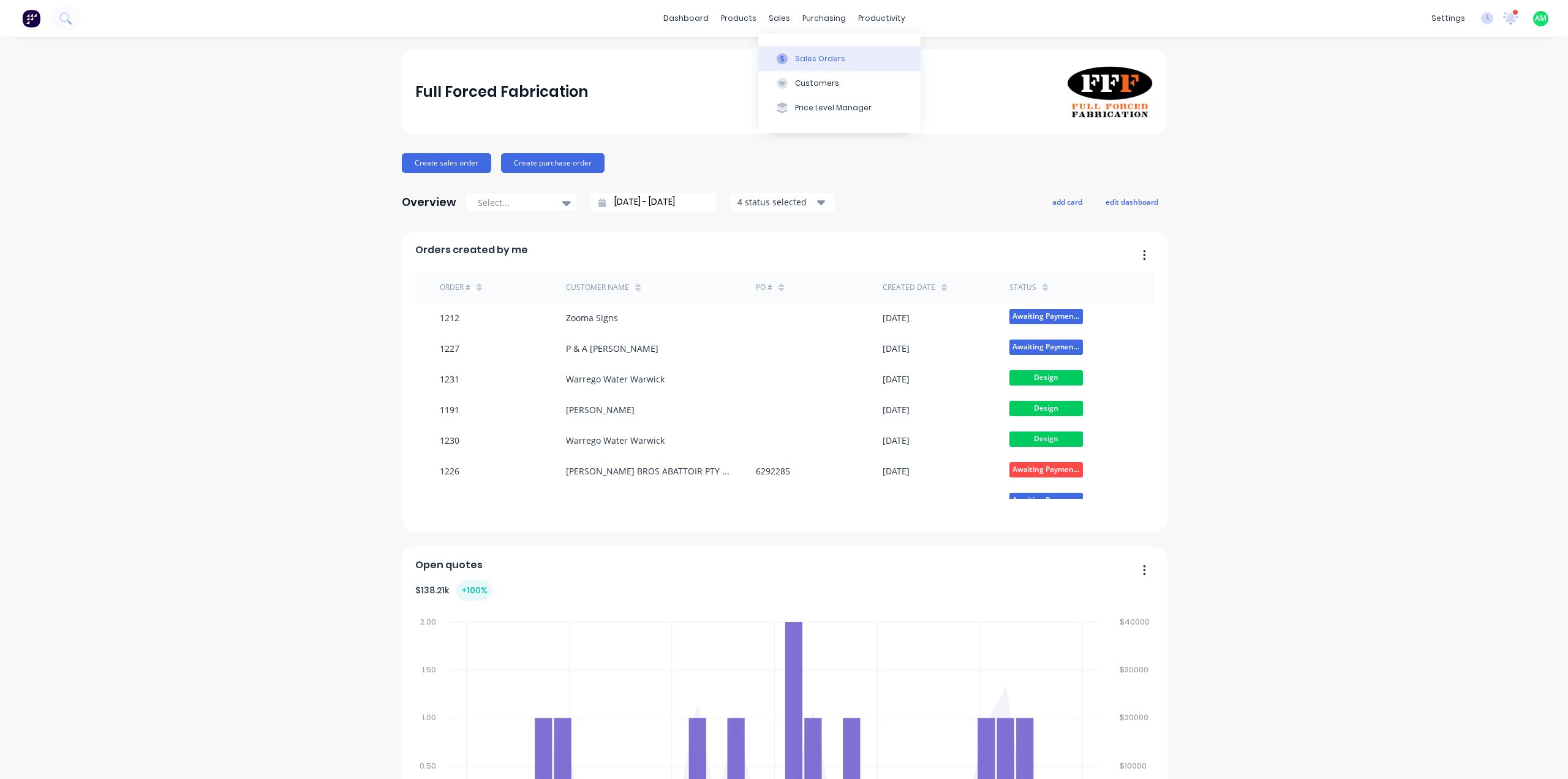
click at [777, 46] on button "Sales Orders" at bounding box center [839, 59] width 162 height 25
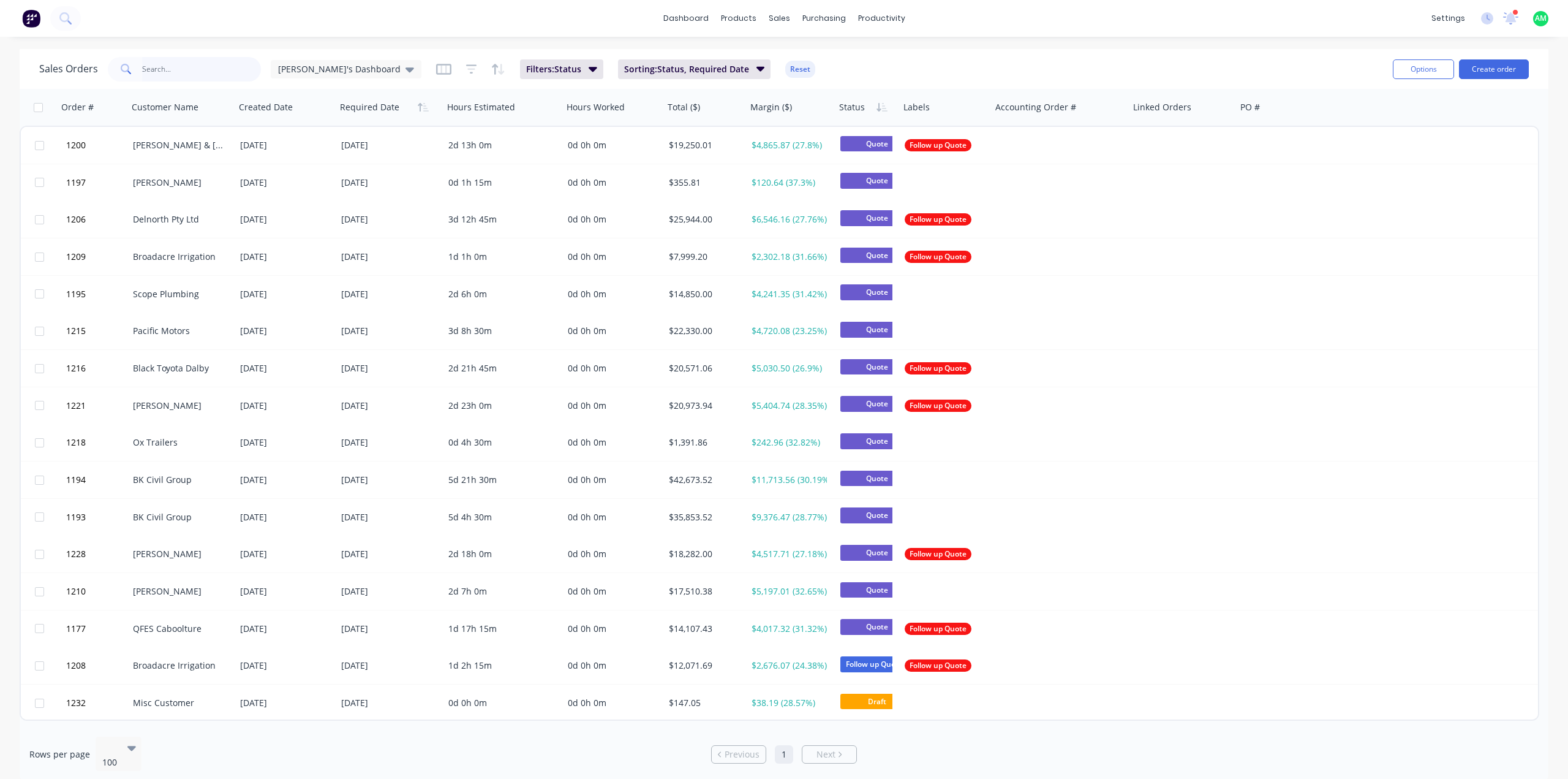
click at [180, 76] on input "text" at bounding box center [202, 69] width 120 height 25
type input "[PERSON_NAME]"
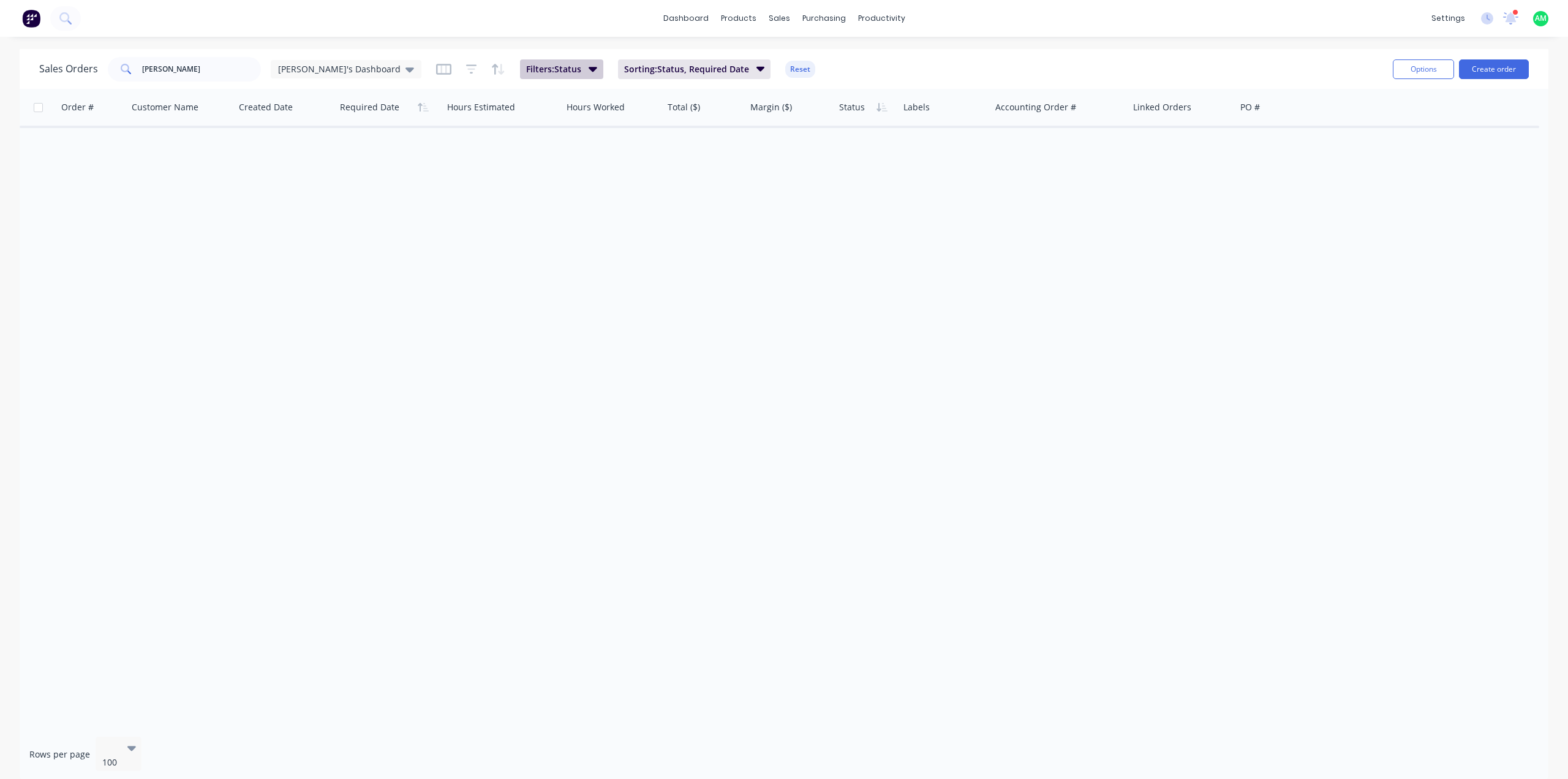
click at [533, 67] on span "Filters: Status" at bounding box center [553, 69] width 55 height 12
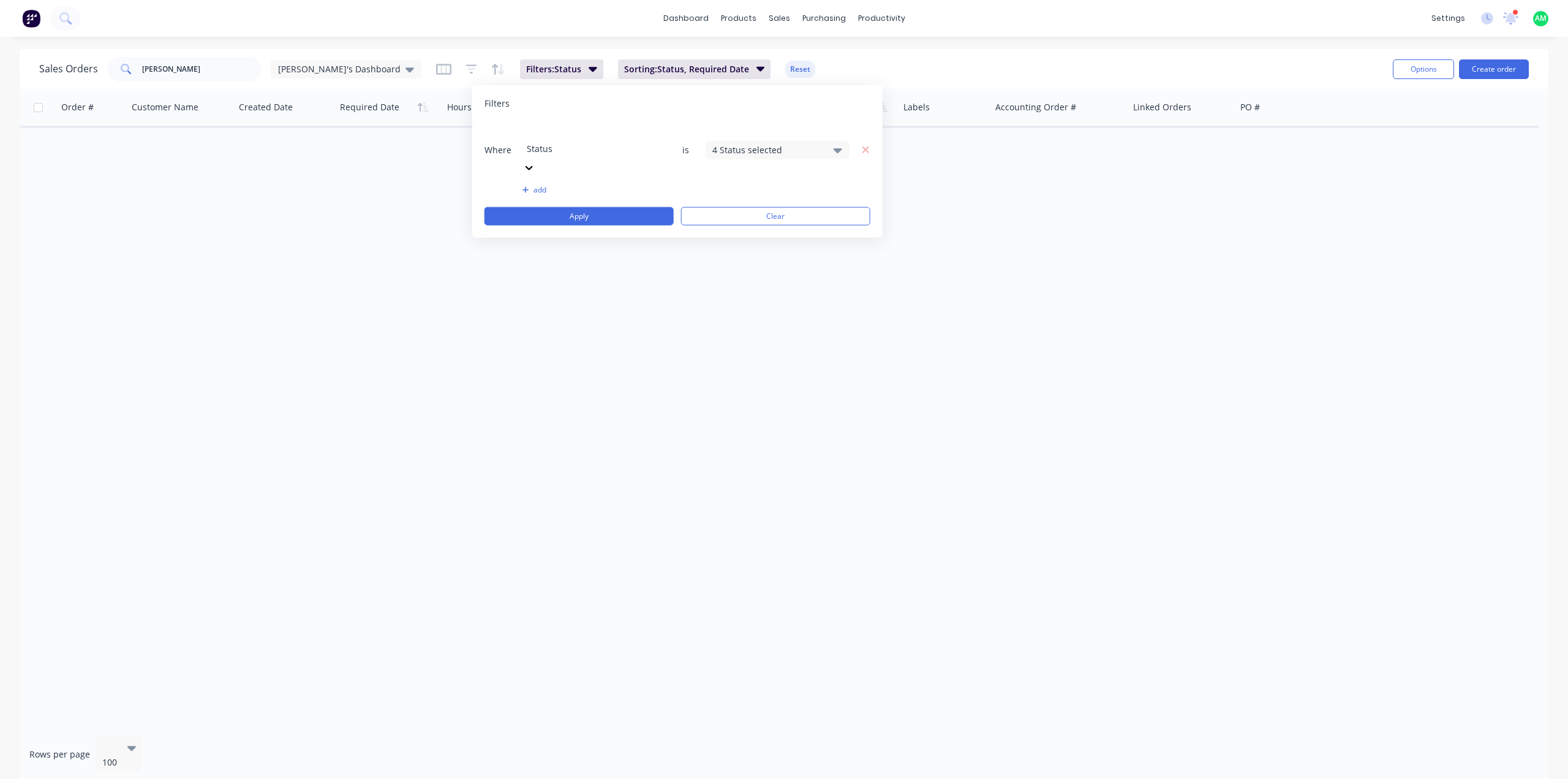
click at [809, 144] on div "4 Status selected" at bounding box center [767, 150] width 110 height 13
click at [733, 201] on div at bounding box center [726, 200] width 25 height 25
click at [629, 207] on button "Apply" at bounding box center [579, 215] width 190 height 18
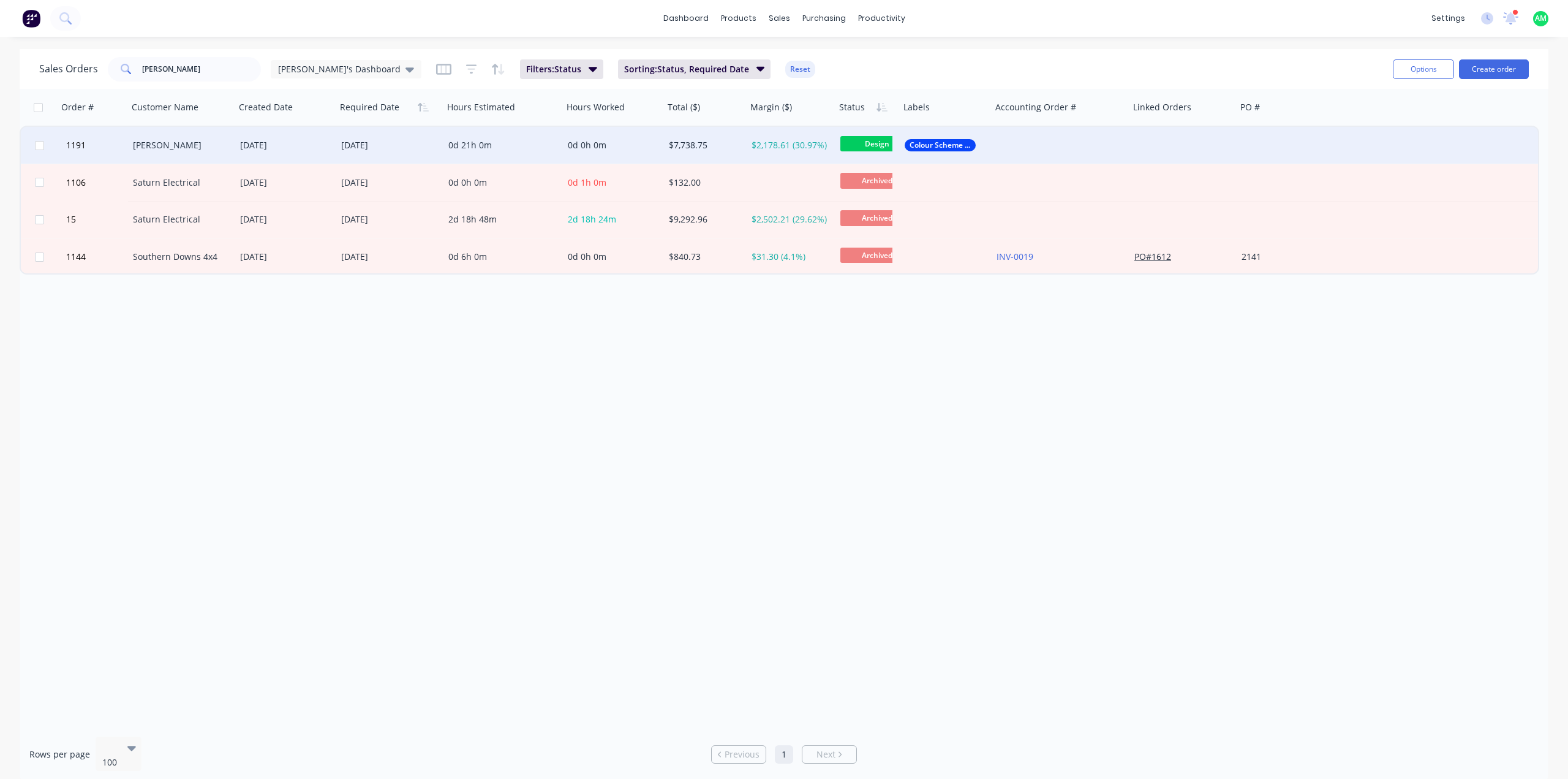
click at [206, 148] on div "[PERSON_NAME]" at bounding box center [179, 144] width 93 height 12
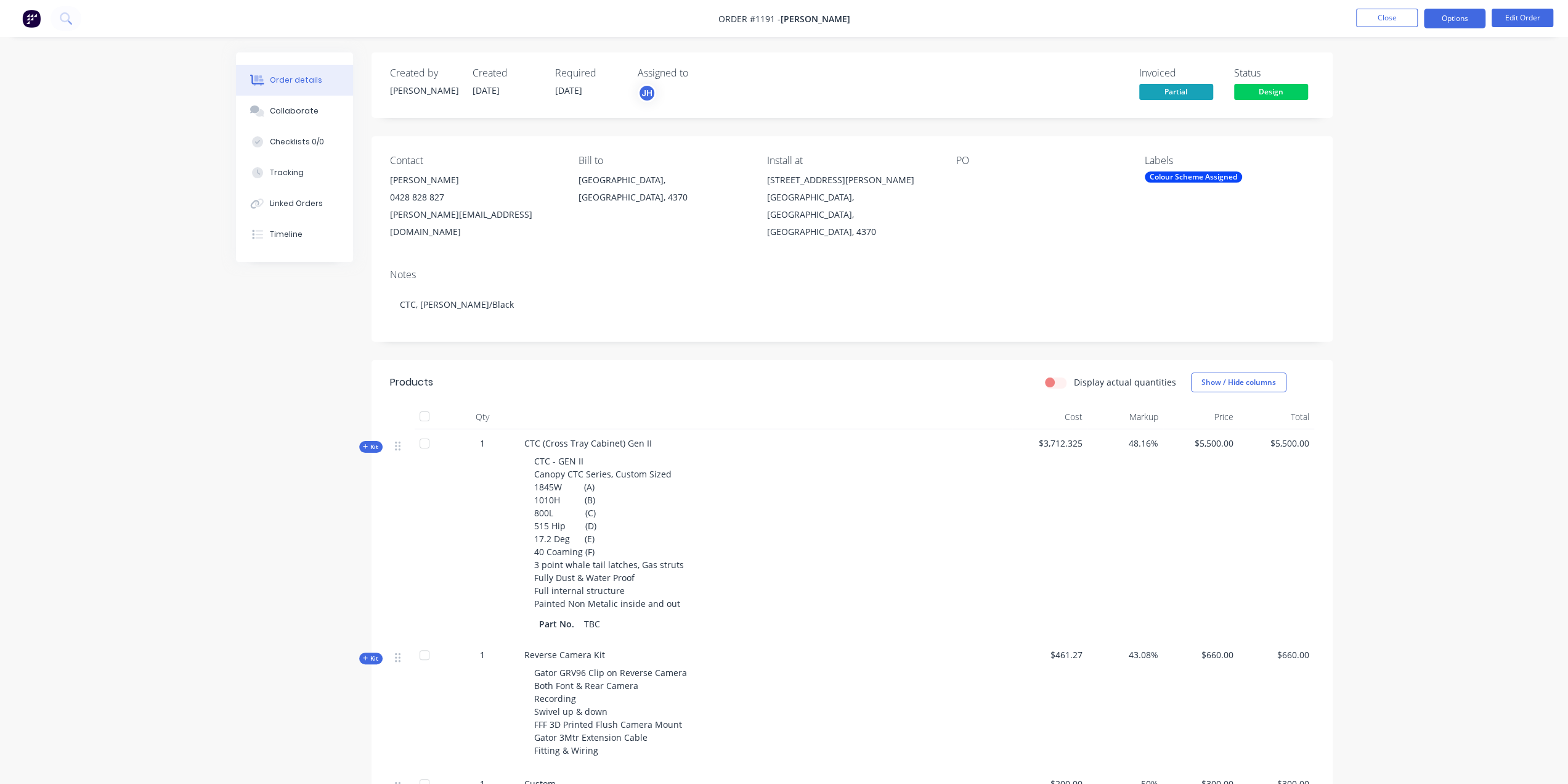
click at [1457, 18] on button "Options" at bounding box center [1455, 18] width 62 height 20
click at [1437, 151] on div "Work Order" at bounding box center [1417, 148] width 113 height 18
click at [1433, 115] on div "Without pricing" at bounding box center [1417, 124] width 113 height 18
click at [1394, 25] on button "Close" at bounding box center [1387, 17] width 62 height 18
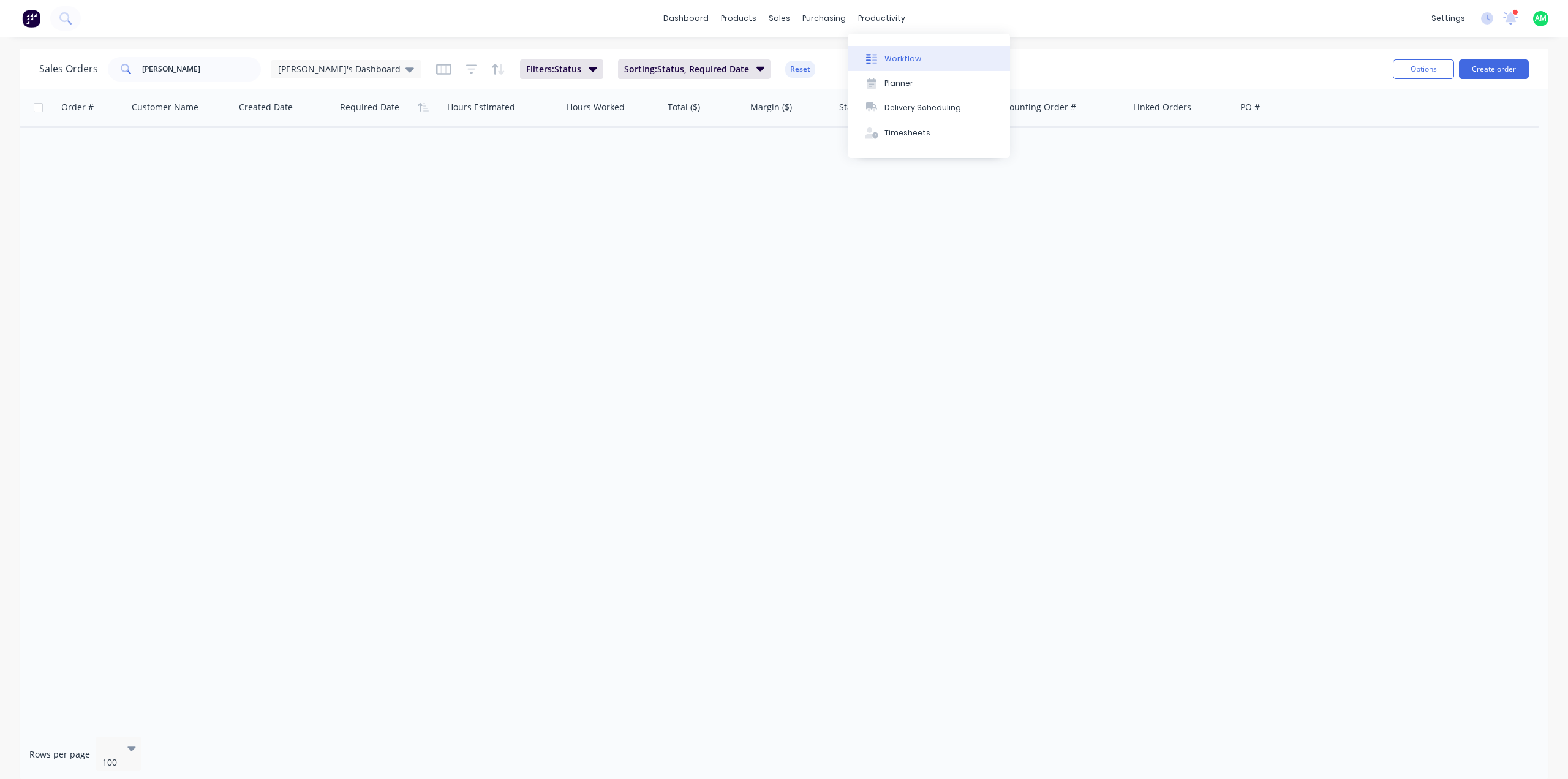
click at [891, 51] on button "Workflow" at bounding box center [929, 59] width 162 height 25
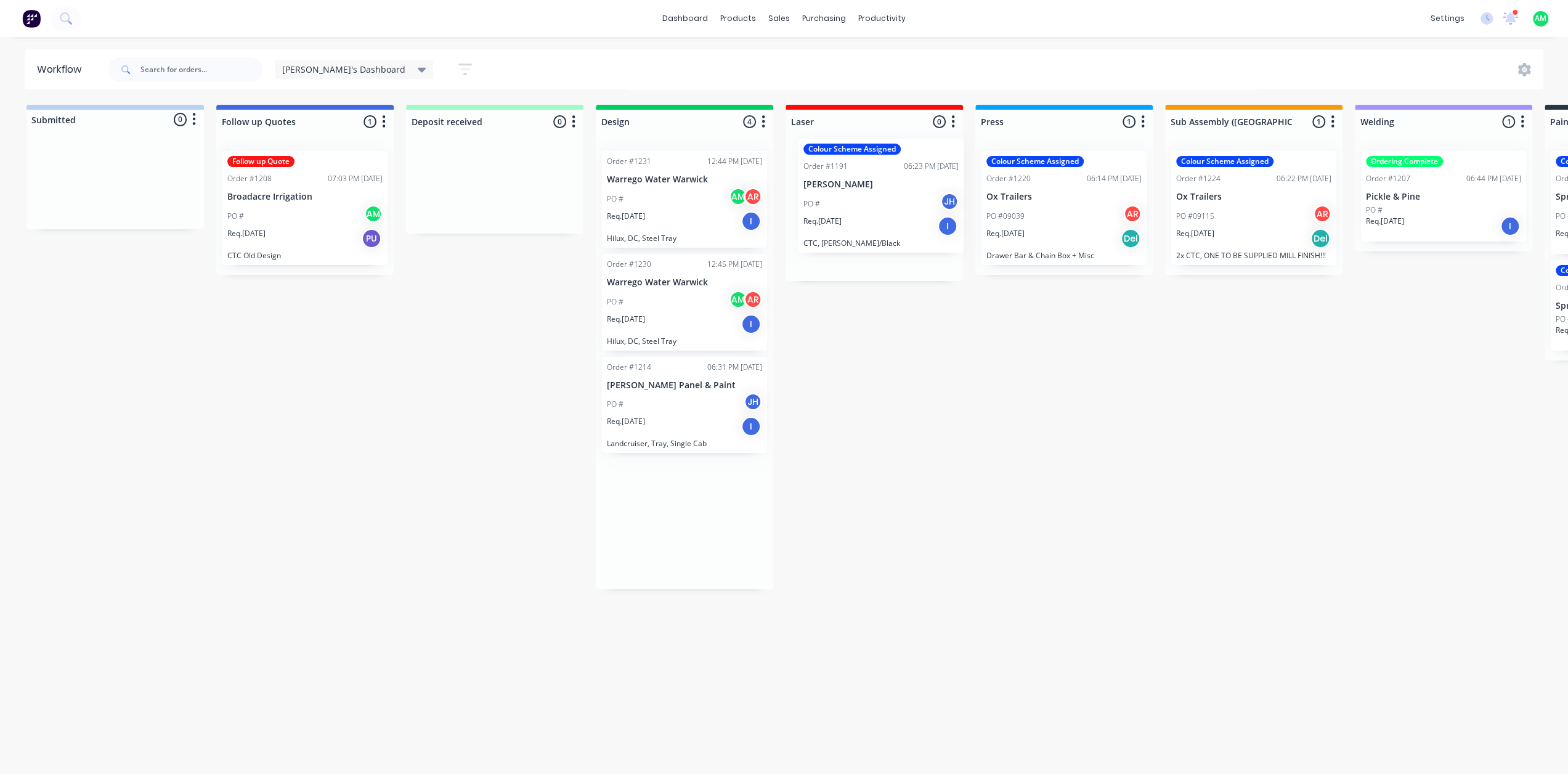
drag, startPoint x: 675, startPoint y: 420, endPoint x: 876, endPoint y: 206, distance: 293.6
click at [876, 206] on div "Submitted 0 Status colour #B7D3F3 hex #B7D3F3 Save Cancel Summaries Total order…" at bounding box center [1375, 436] width 2770 height 663
click at [781, 47] on button "Sales Orders" at bounding box center [844, 59] width 163 height 25
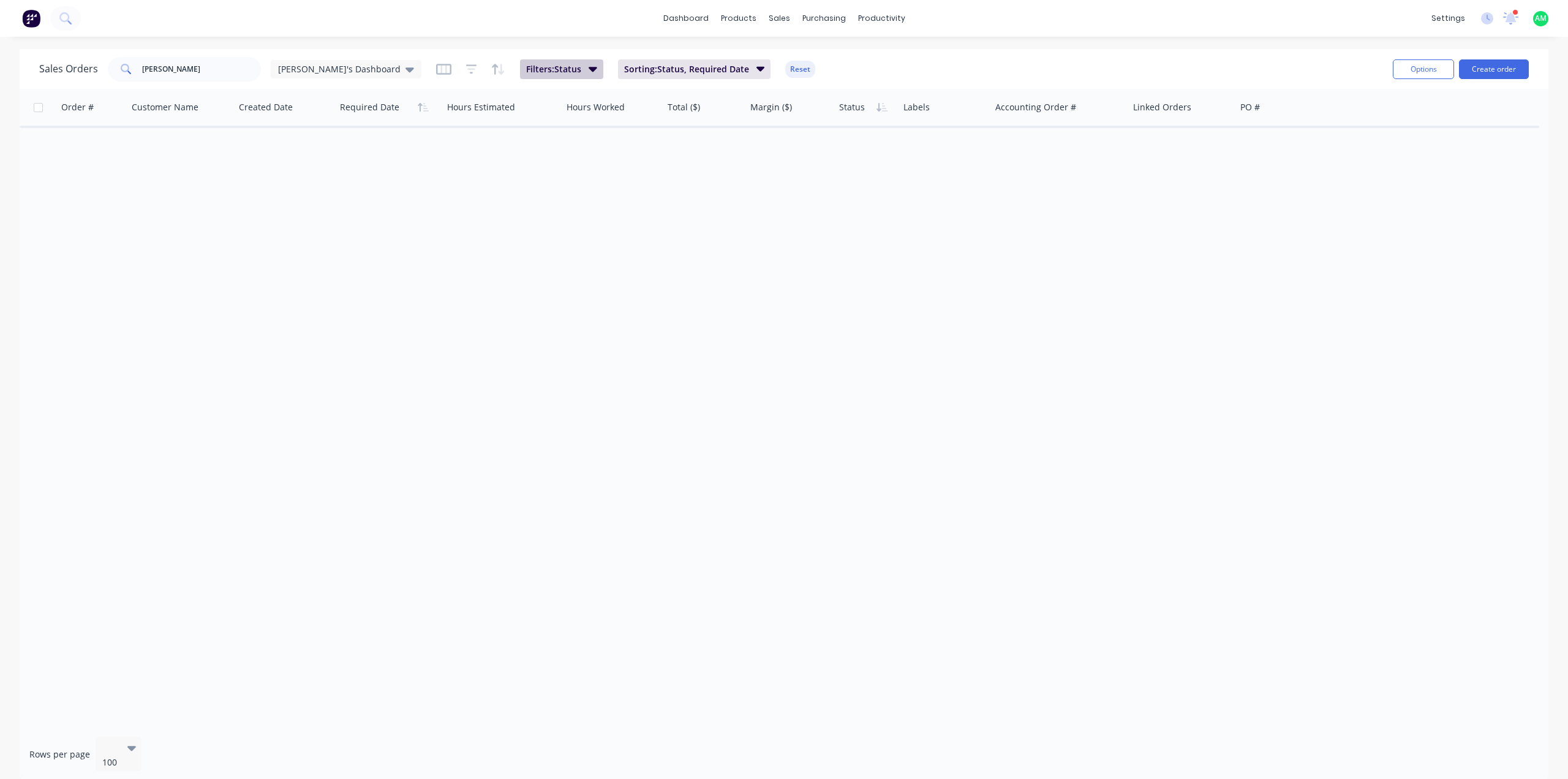
click at [589, 68] on icon "button" at bounding box center [593, 69] width 8 height 13
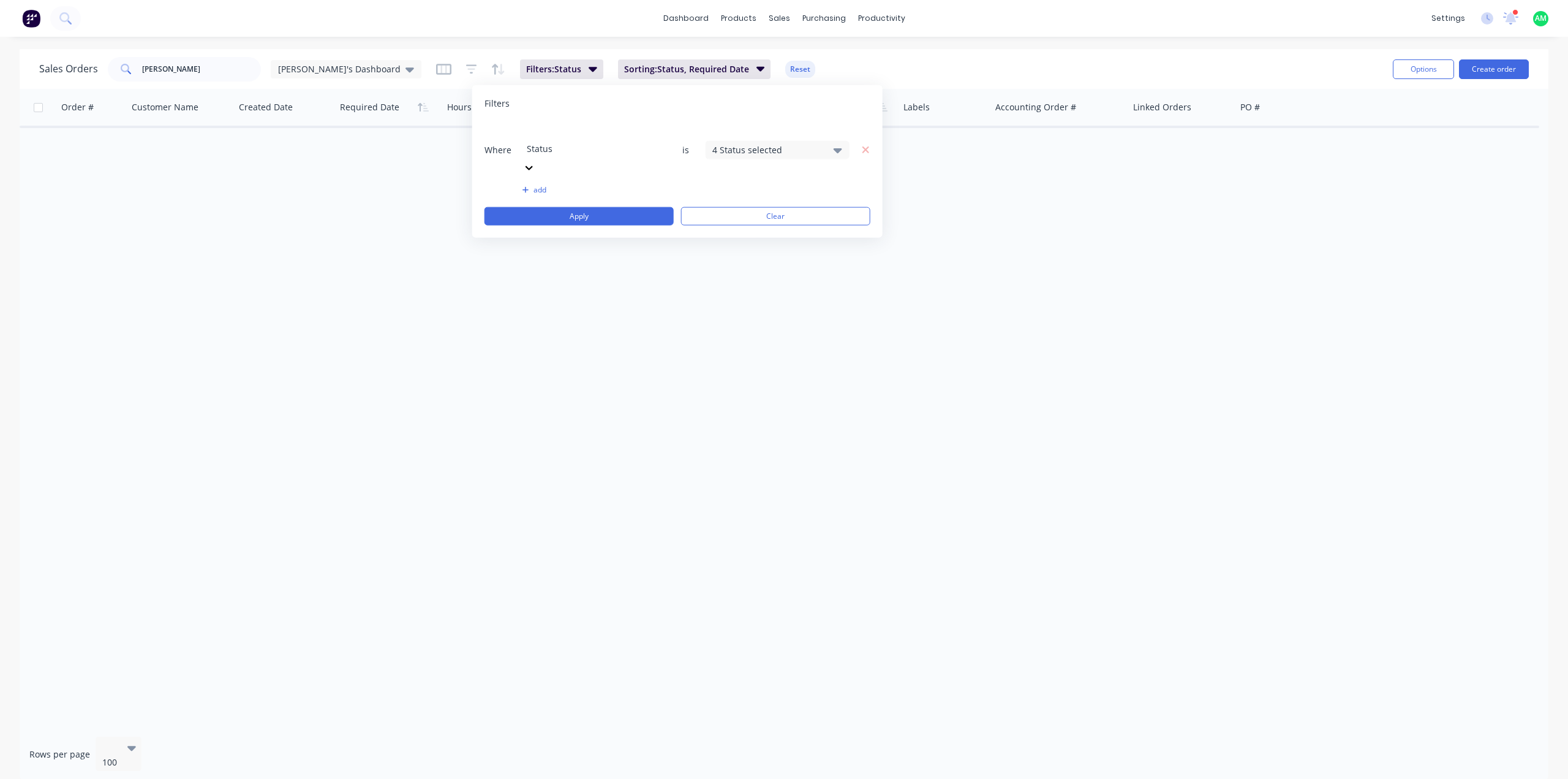
click at [738, 144] on div "4 Status selected" at bounding box center [767, 150] width 110 height 13
click at [753, 221] on div "Archived" at bounding box center [817, 225] width 147 height 13
click at [753, 195] on div "All" at bounding box center [817, 200] width 147 height 13
click at [628, 207] on button "Apply" at bounding box center [579, 215] width 190 height 18
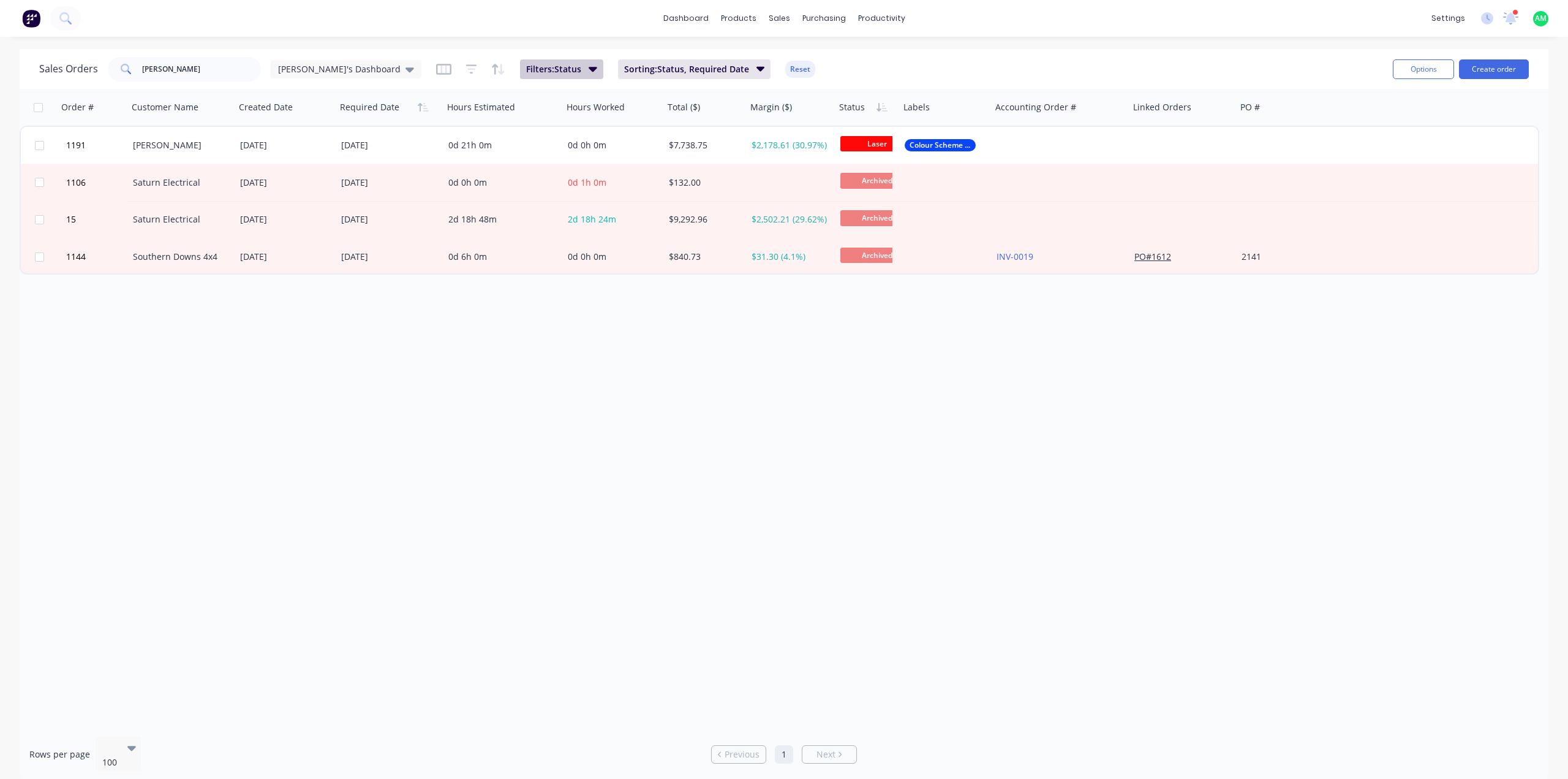
click at [528, 75] on span "Filters: Status" at bounding box center [553, 69] width 55 height 12
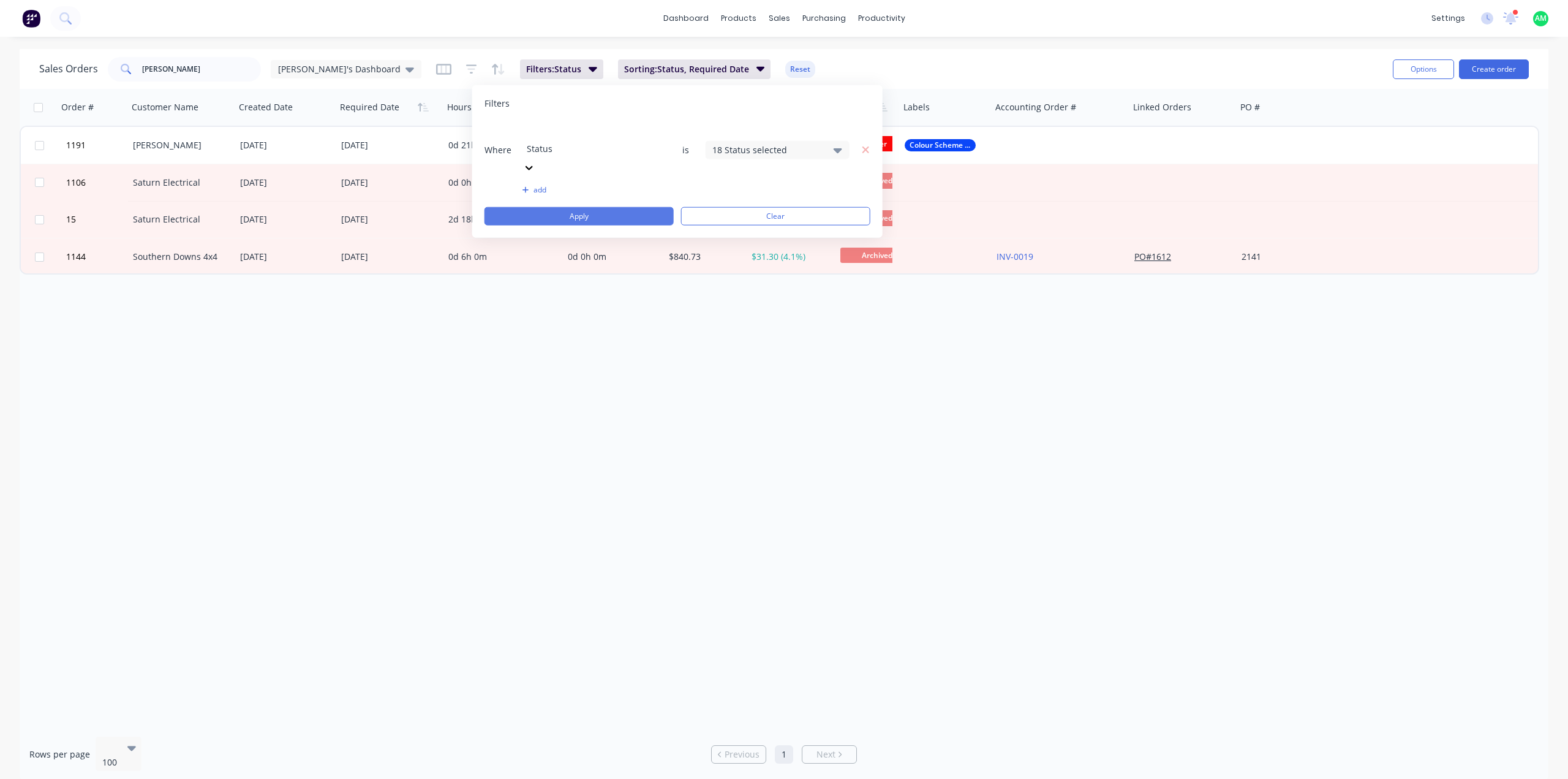
click at [645, 207] on button "Apply" at bounding box center [579, 215] width 190 height 18
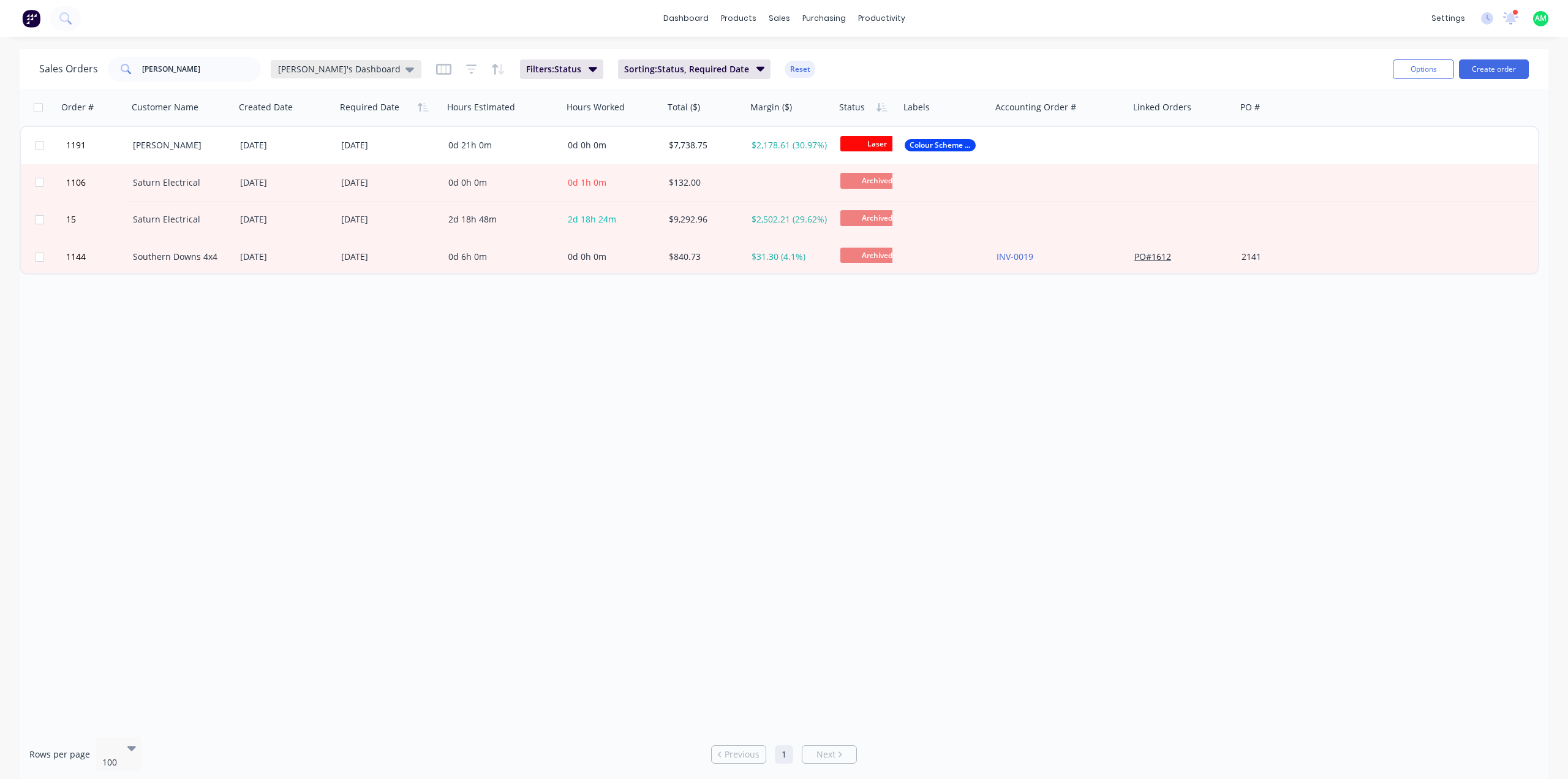
click at [406, 74] on icon at bounding box center [410, 69] width 8 height 13
click at [363, 203] on button "[PERSON_NAME]'s Dashboard (Default)" at bounding box center [345, 197] width 140 height 14
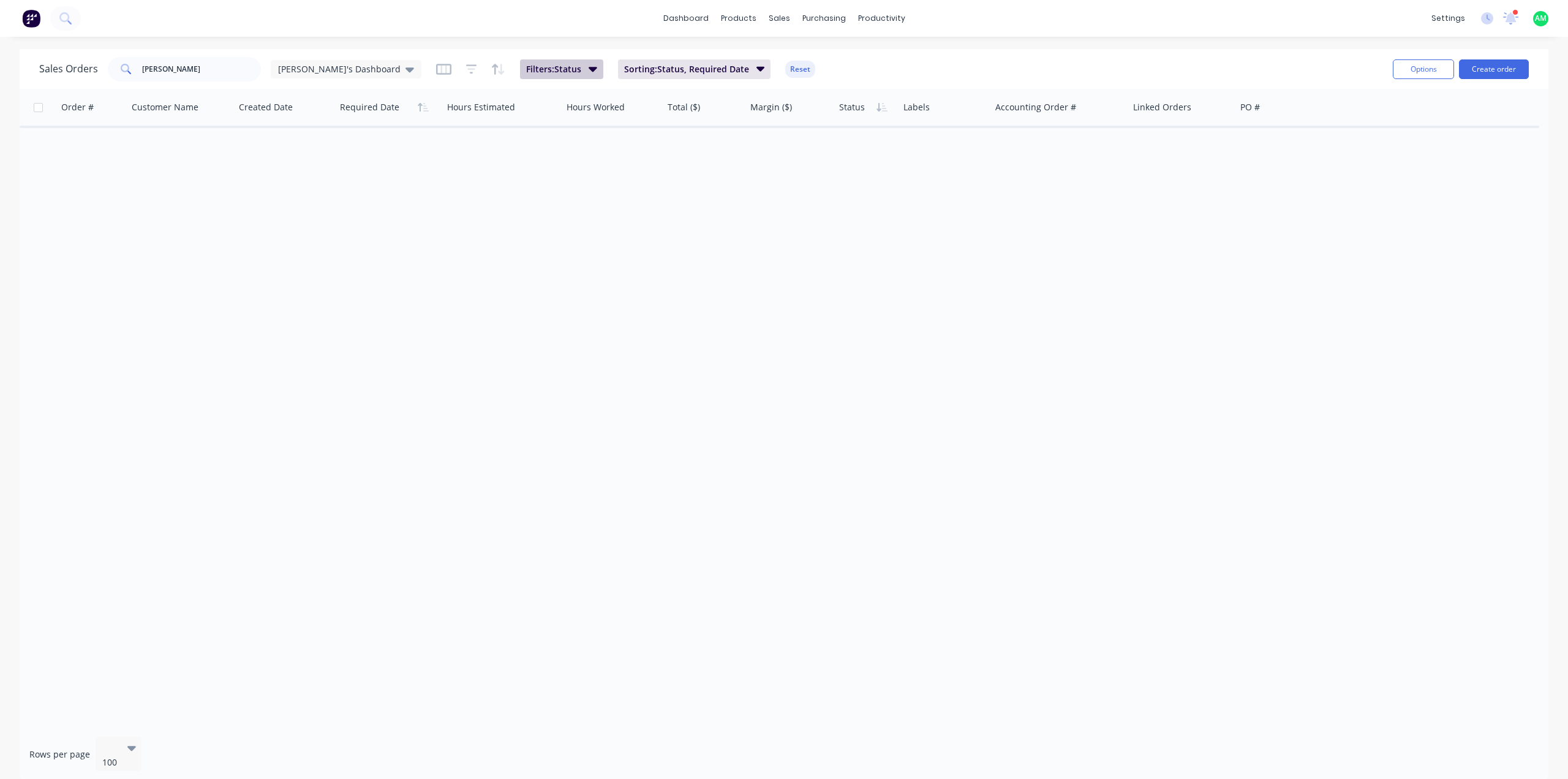
click at [523, 76] on button "Filters: Status" at bounding box center [562, 69] width 83 height 20
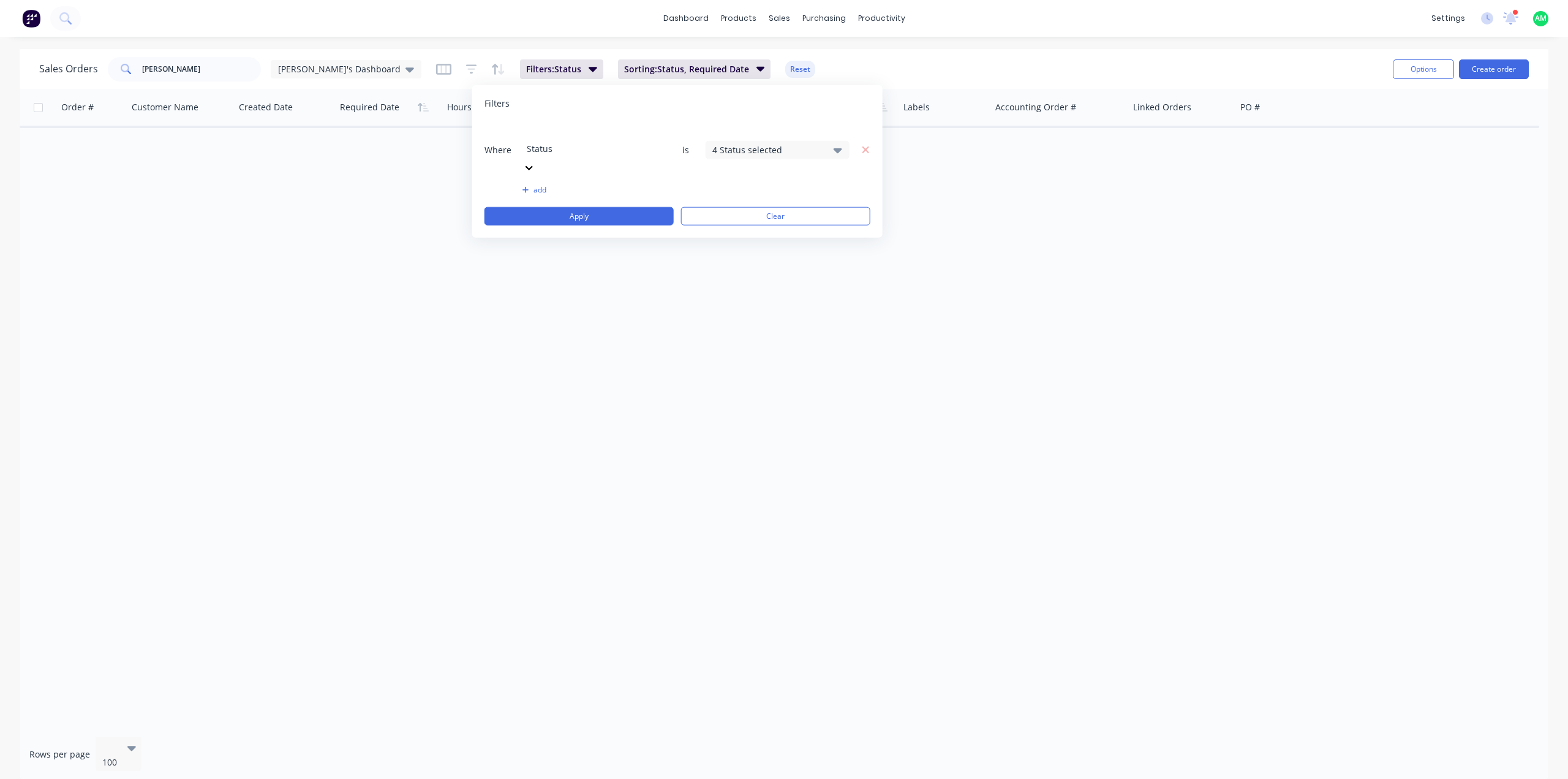
click at [741, 144] on div "4 Status selected" at bounding box center [767, 150] width 110 height 13
click at [756, 190] on button "All" at bounding box center [813, 200] width 214 height 25
click at [613, 207] on button "Apply" at bounding box center [579, 215] width 190 height 18
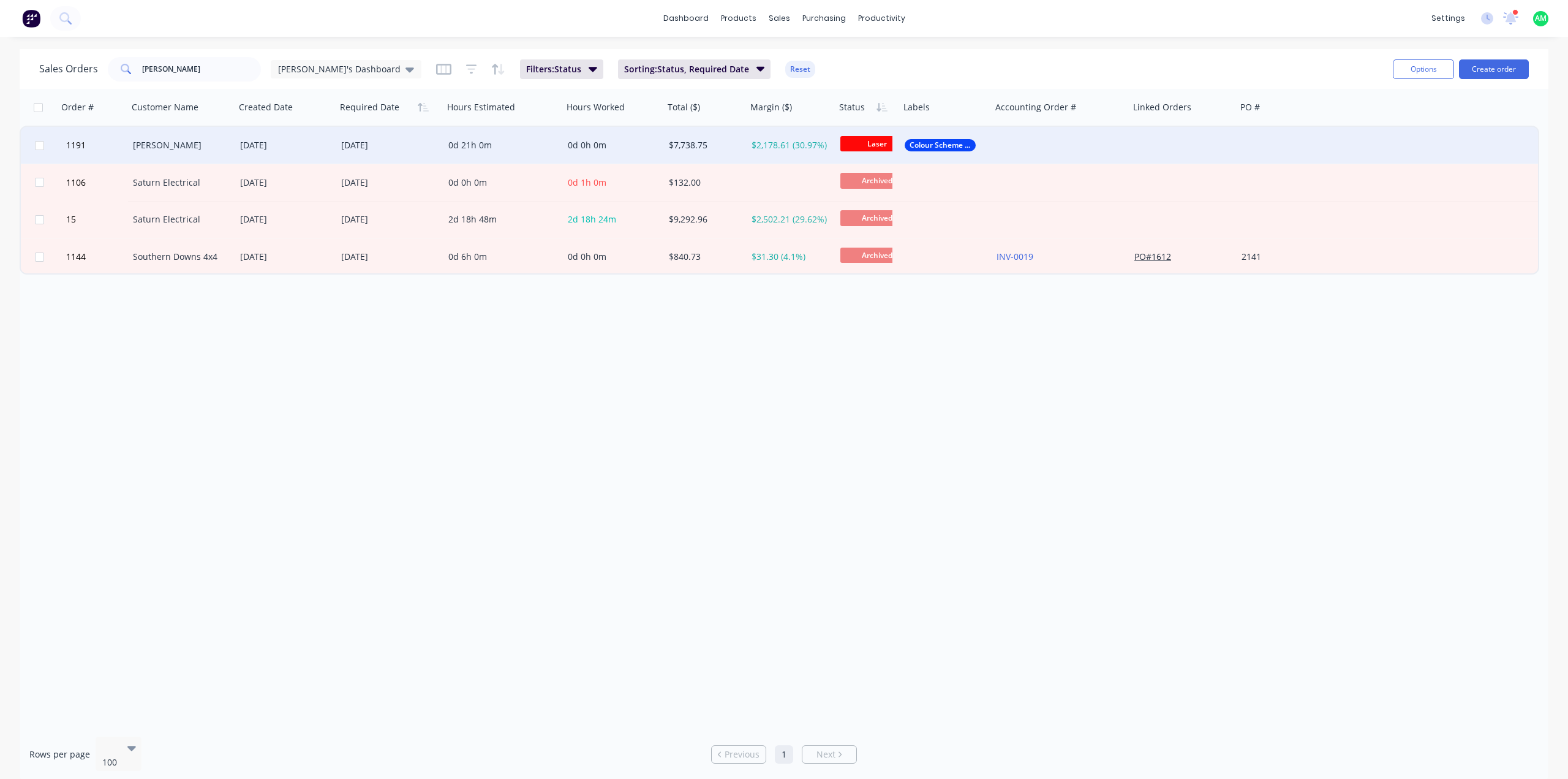
click at [201, 146] on div "[PERSON_NAME]" at bounding box center [179, 144] width 93 height 12
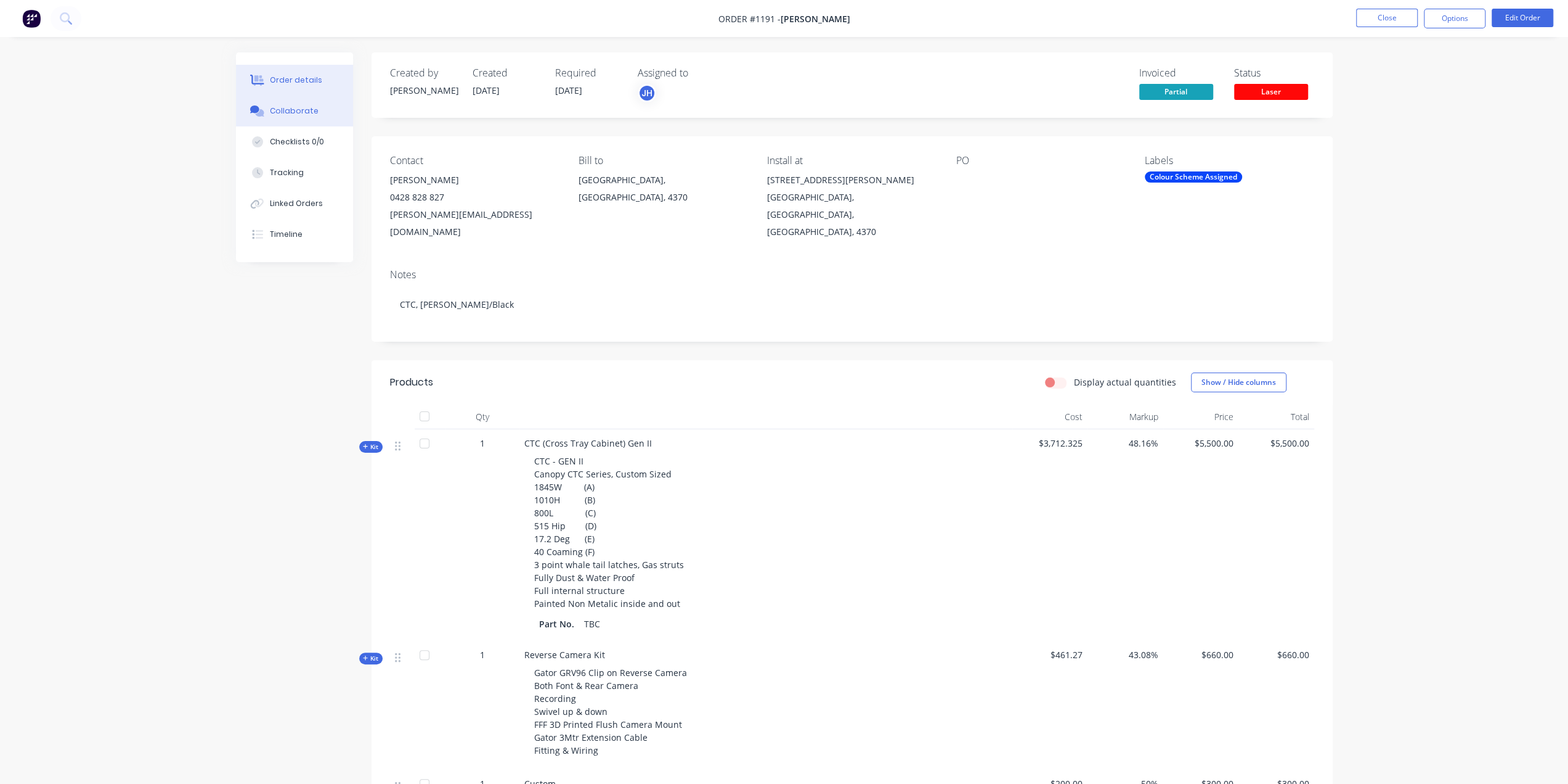
click at [305, 112] on div "Collaborate" at bounding box center [293, 111] width 48 height 11
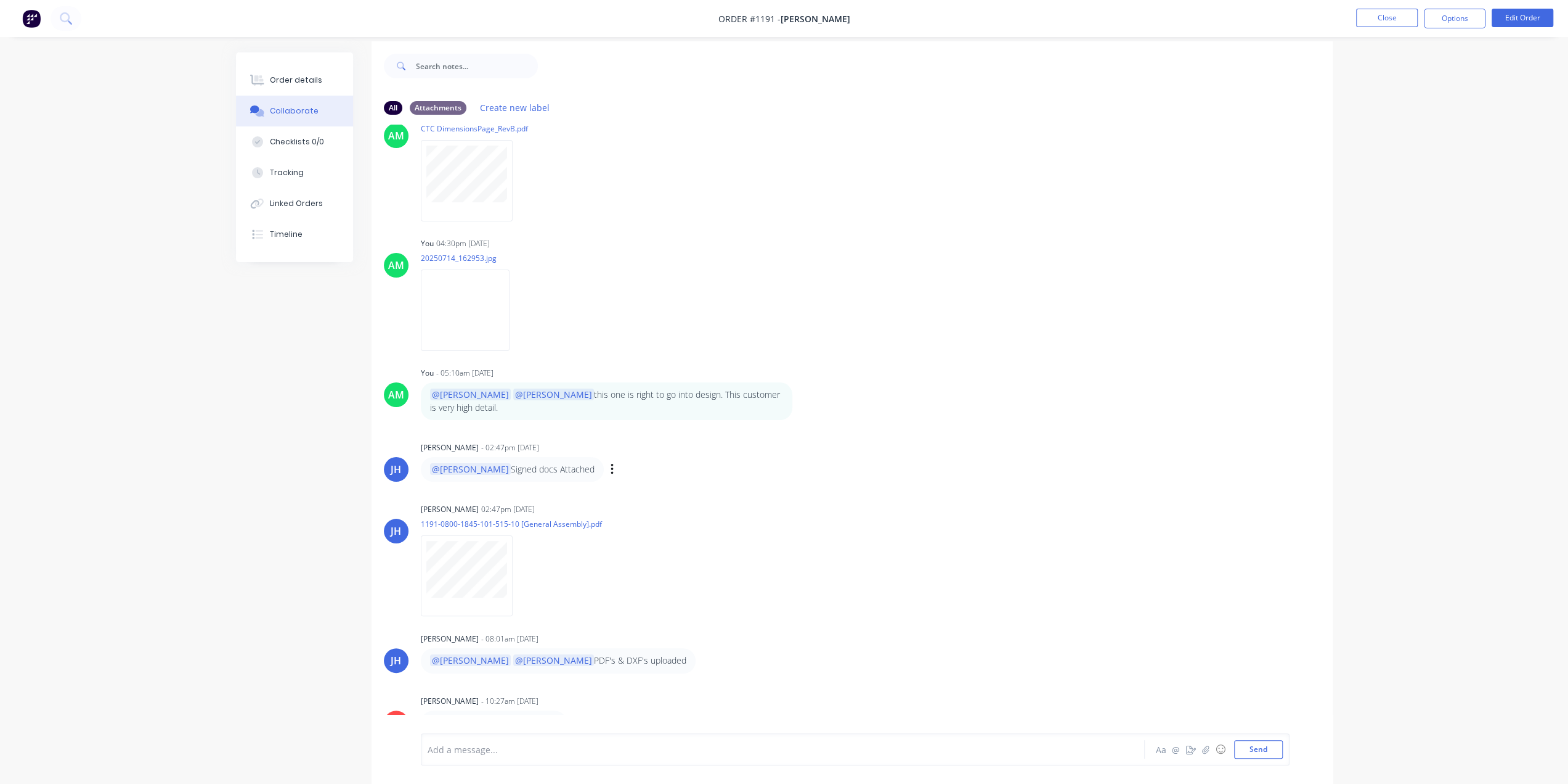
scroll to position [18, 0]
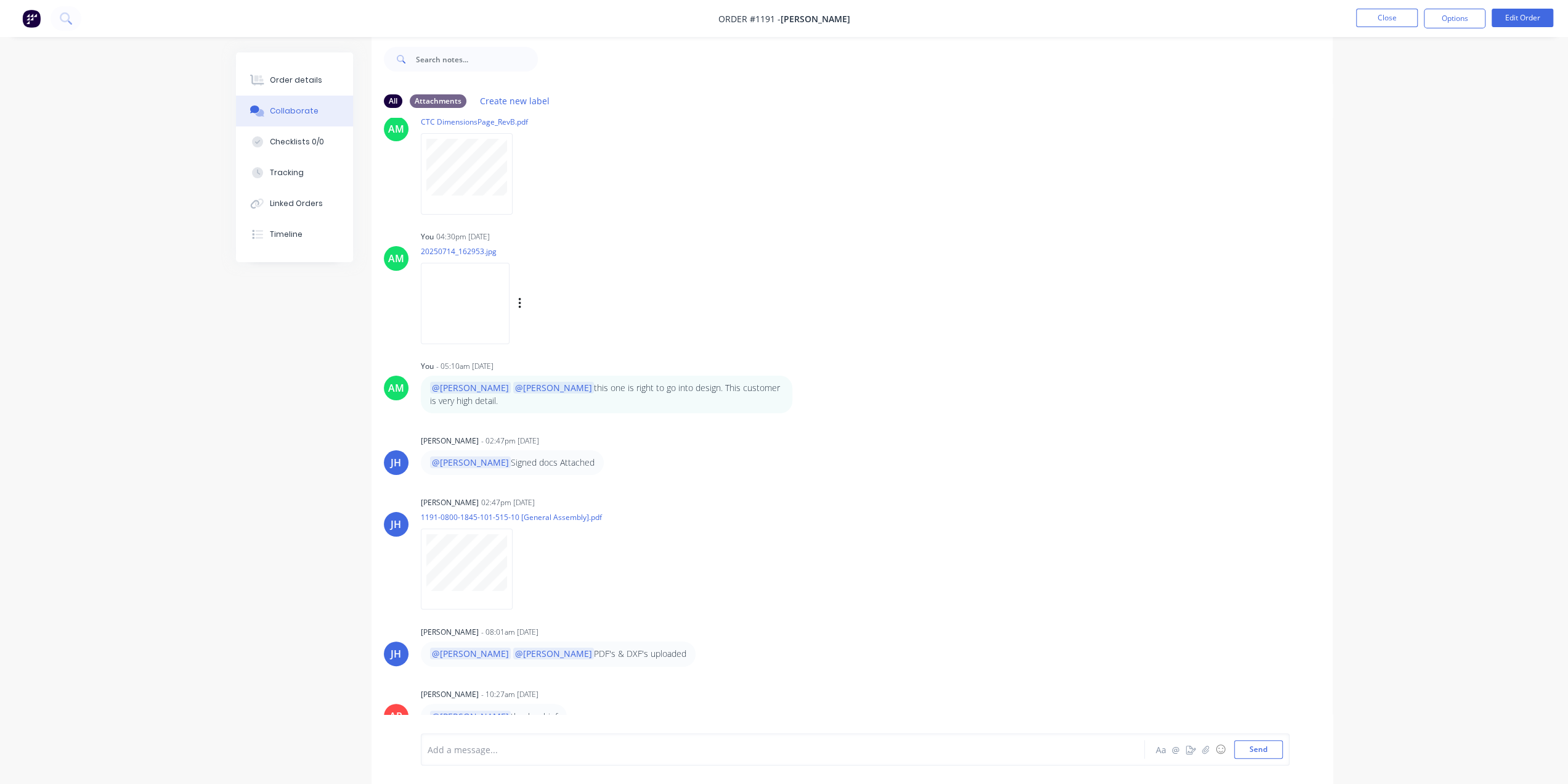
click at [464, 314] on img at bounding box center [464, 302] width 88 height 81
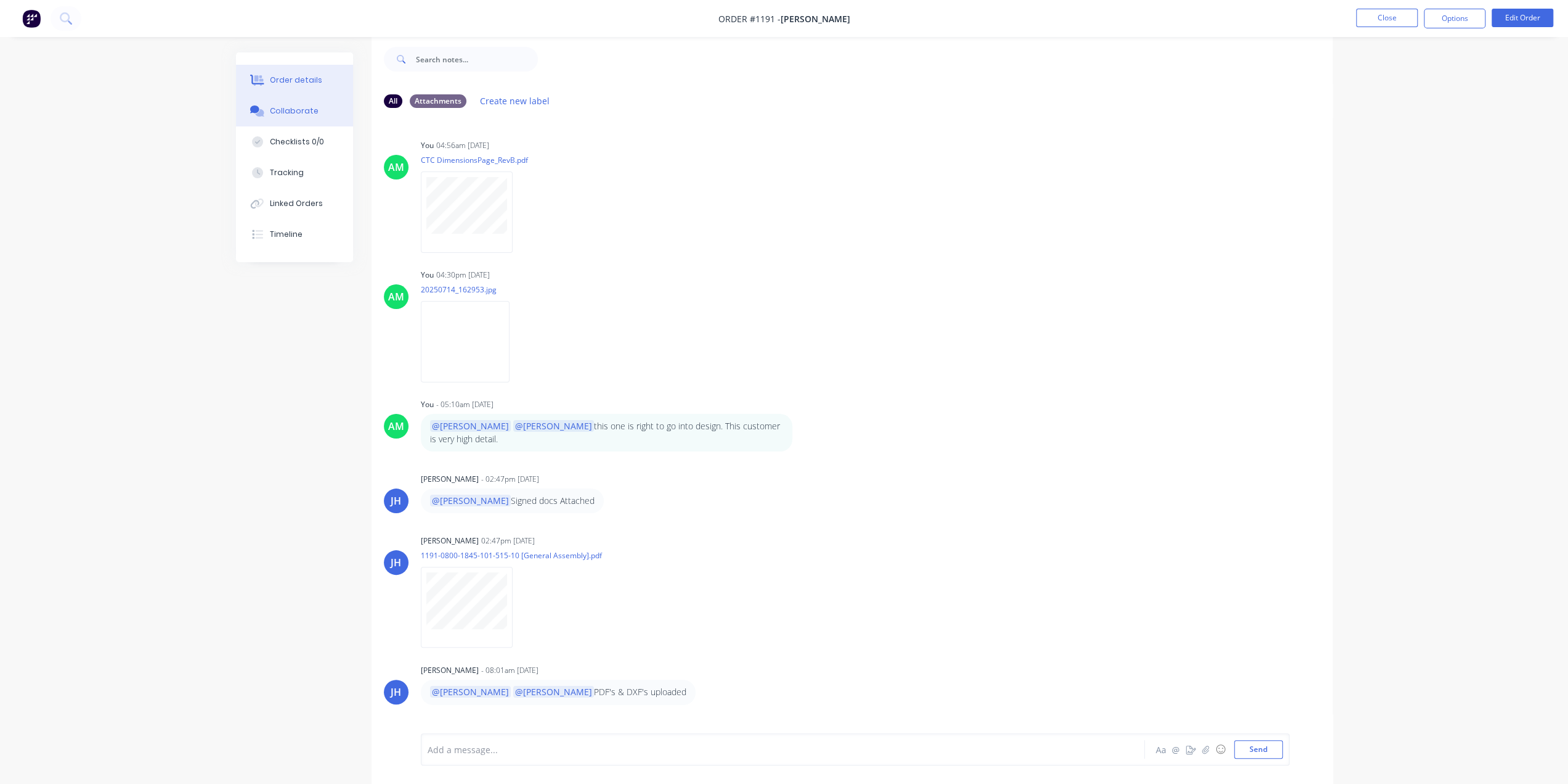
click at [273, 82] on div "Order details" at bounding box center [295, 81] width 52 height 11
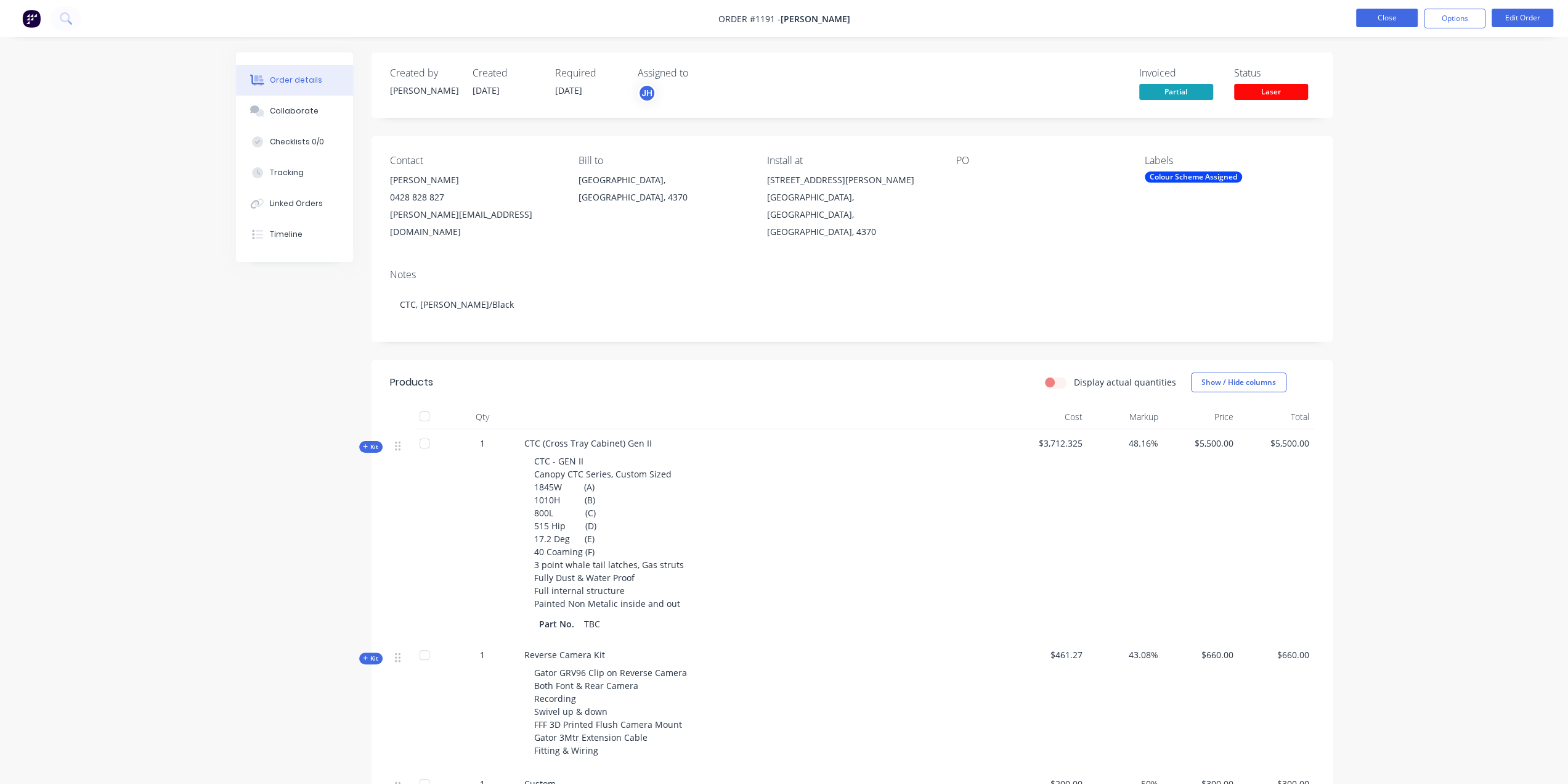
click at [1373, 15] on button "Close" at bounding box center [1387, 17] width 62 height 18
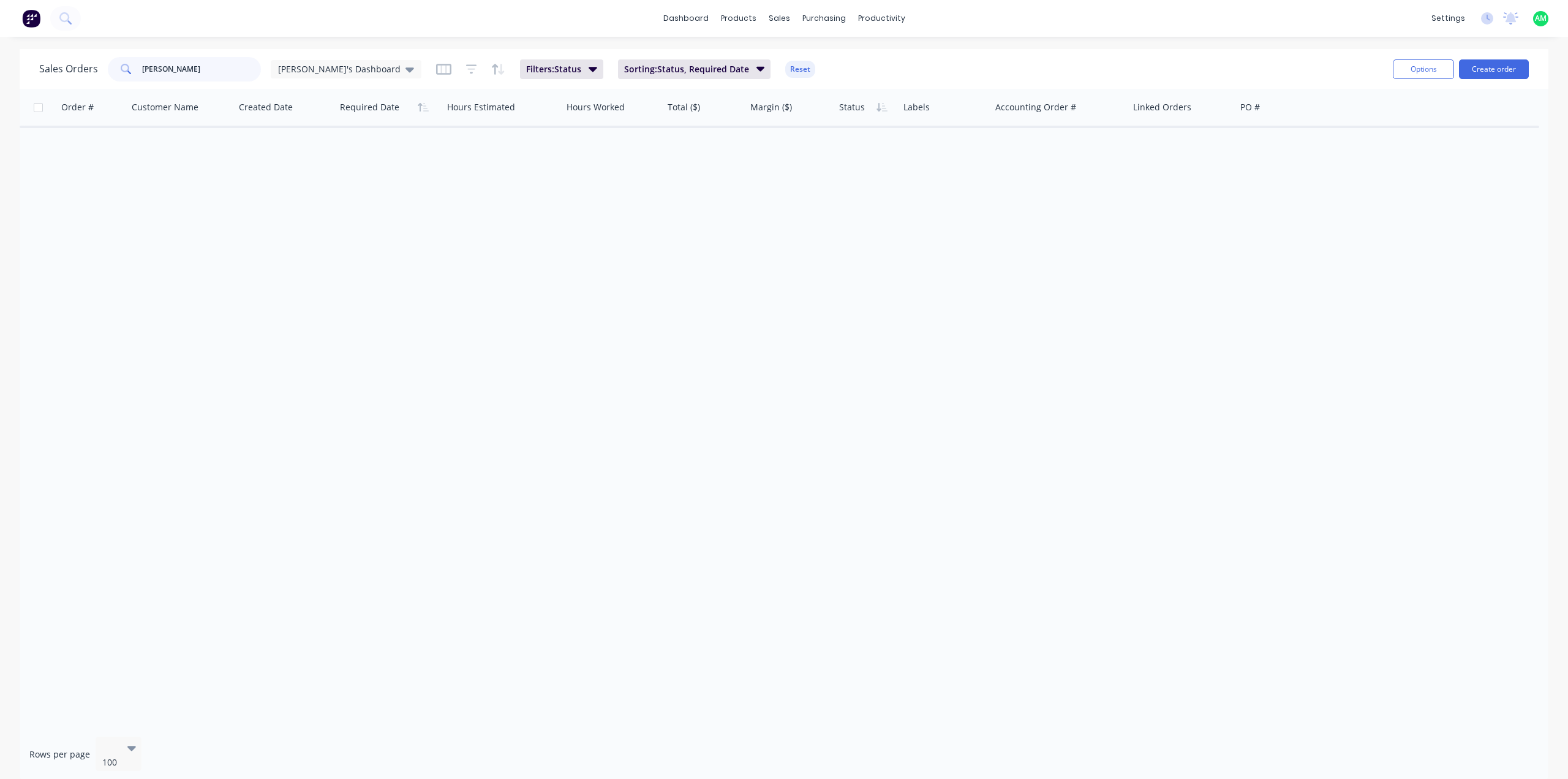
click at [192, 65] on input "[PERSON_NAME]" at bounding box center [202, 69] width 120 height 25
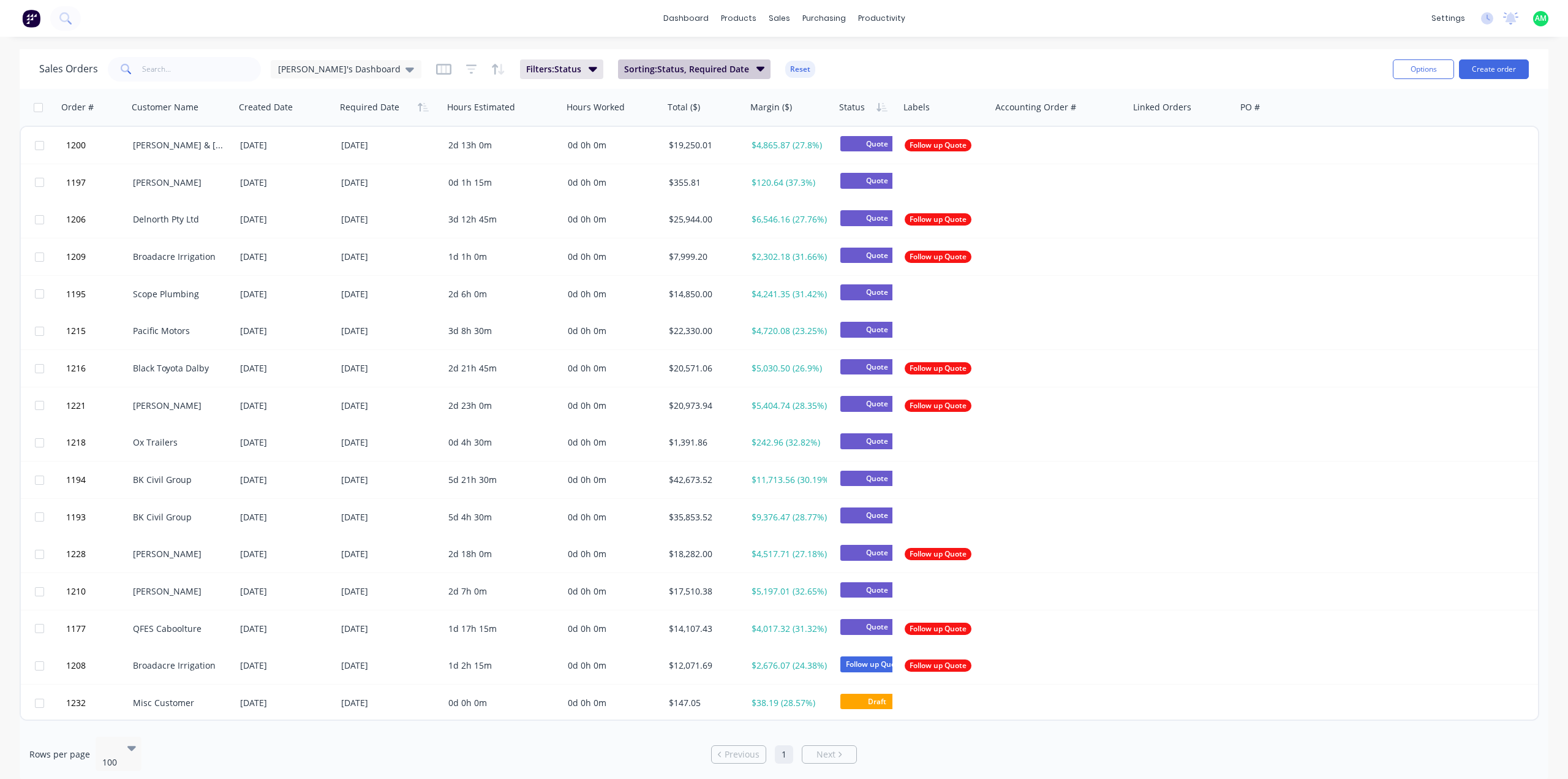
click at [624, 75] on span "Sorting: Status, Required Date" at bounding box center [686, 69] width 125 height 12
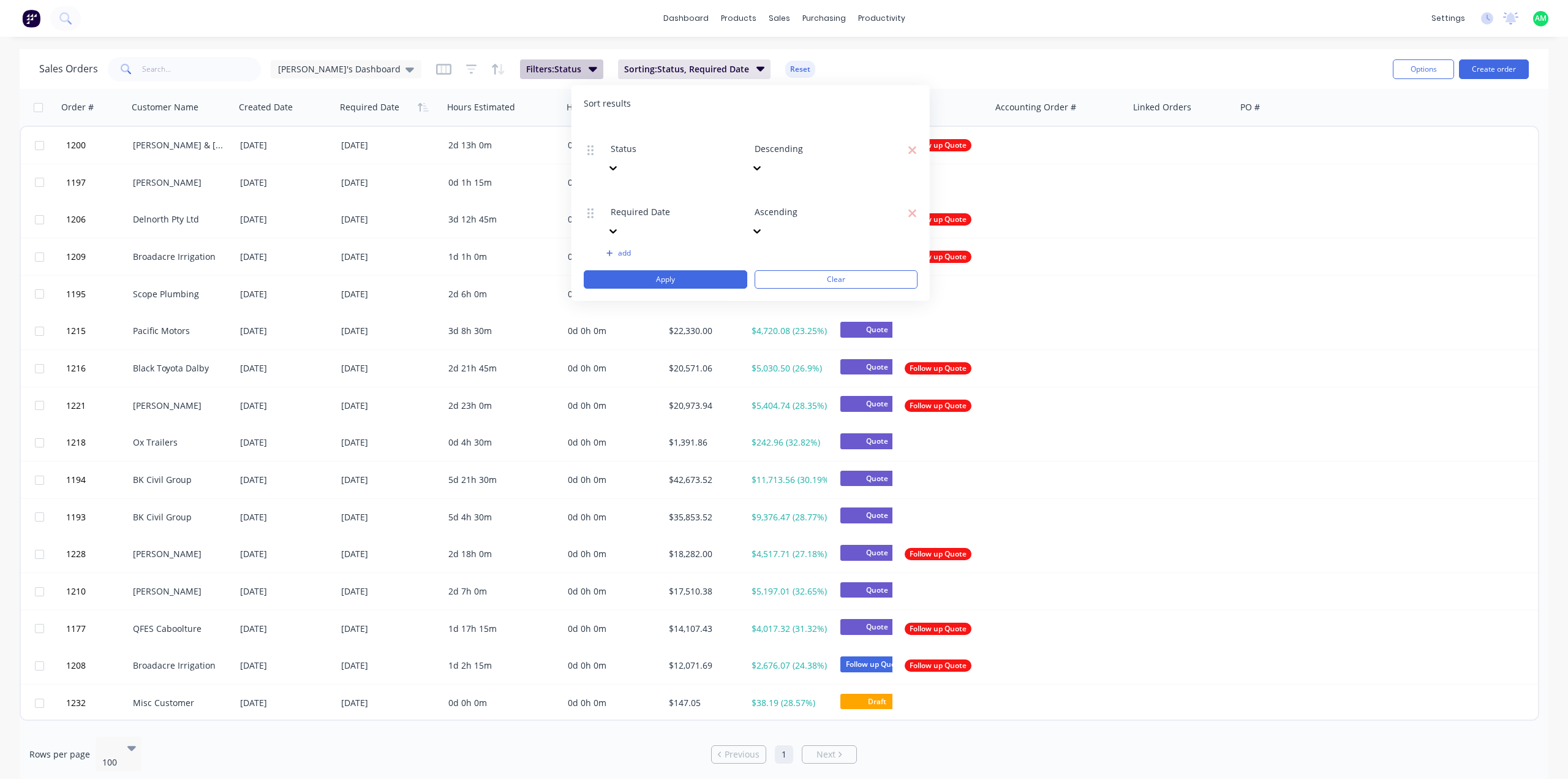
click at [589, 73] on icon "button" at bounding box center [593, 69] width 8 height 13
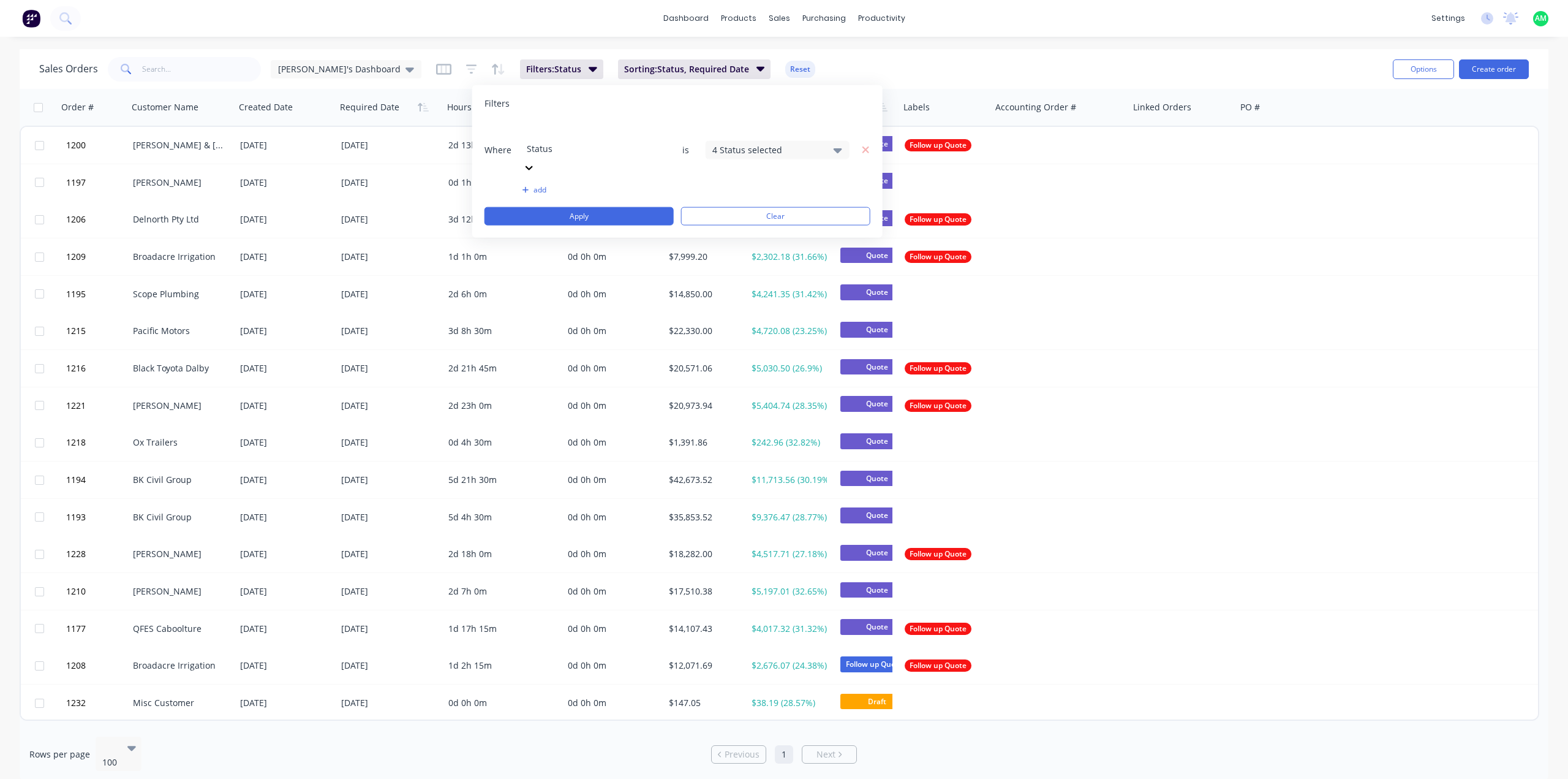
click at [752, 144] on div "4 Status selected" at bounding box center [767, 150] width 110 height 13
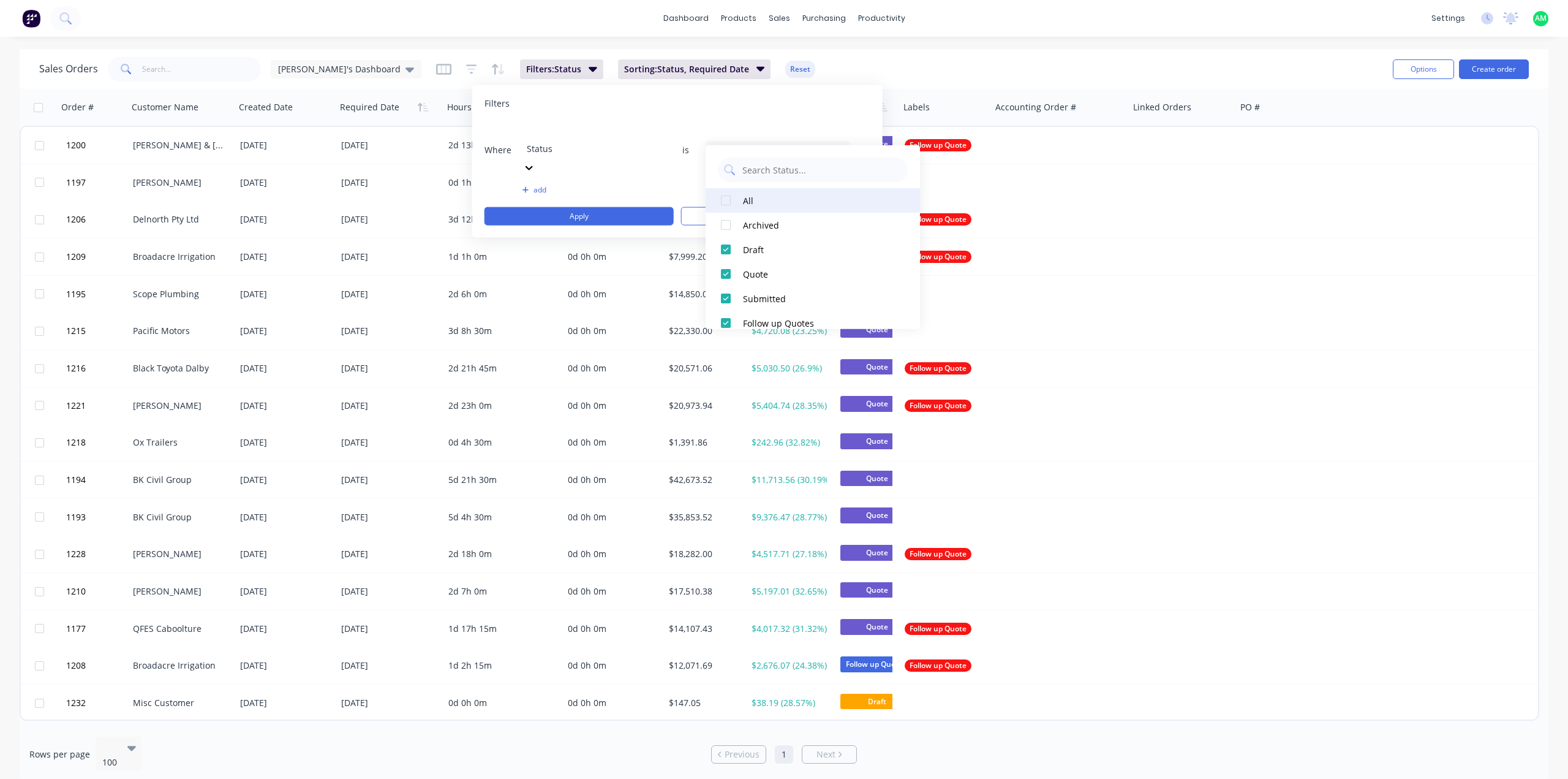
click at [749, 193] on button "All" at bounding box center [813, 200] width 214 height 25
click at [639, 207] on button "Apply" at bounding box center [579, 215] width 190 height 18
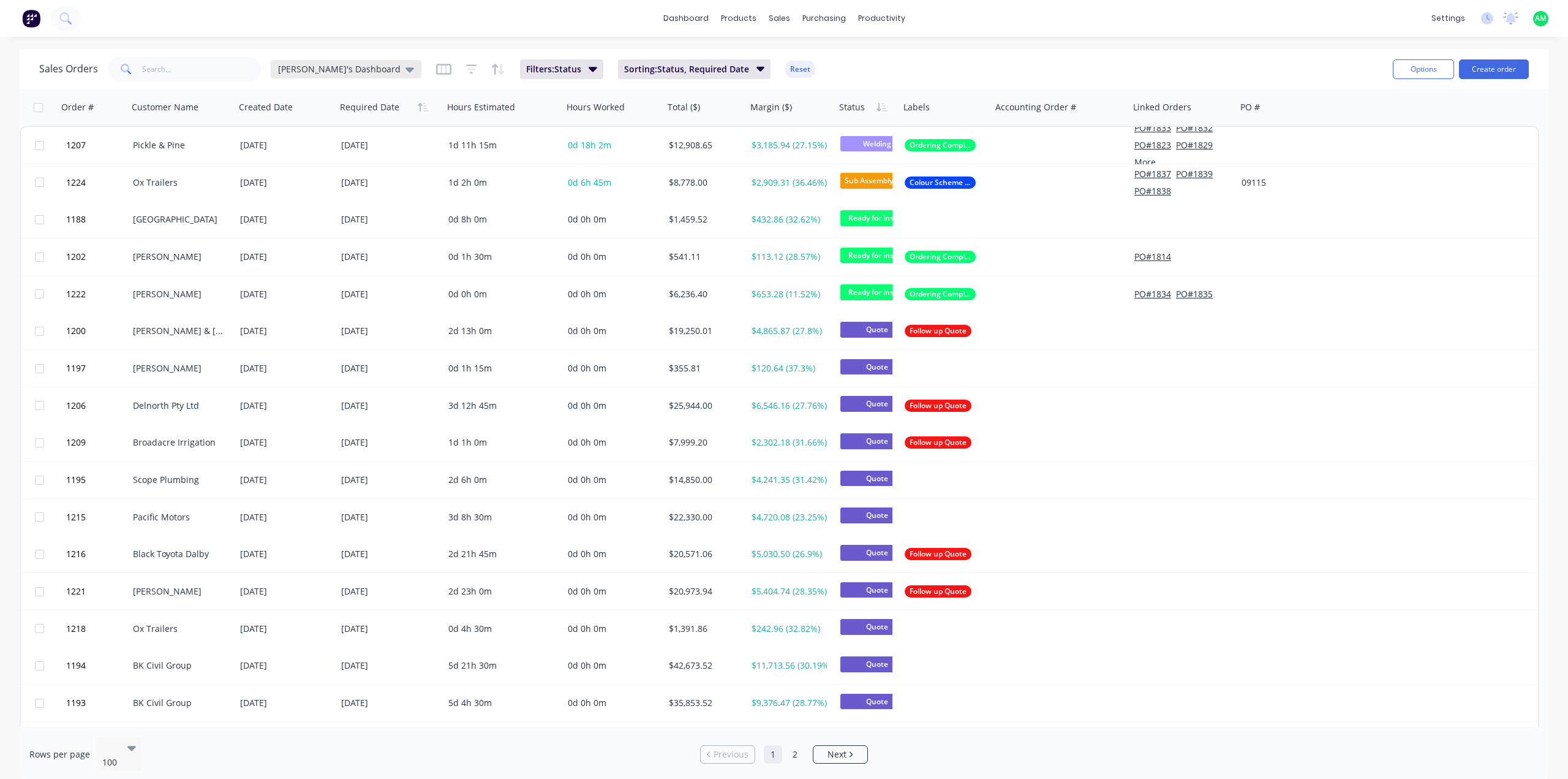
click at [406, 74] on icon at bounding box center [410, 69] width 8 height 13
click at [377, 150] on button "Save new view" at bounding box center [357, 146] width 164 height 18
click at [466, 142] on div "Set as your default view Save Cancel" at bounding box center [555, 144] width 184 height 93
click at [490, 144] on label "Set as your default view" at bounding box center [539, 145] width 98 height 13
click at [473, 144] on input "Set as your default view" at bounding box center [478, 144] width 9 height 11
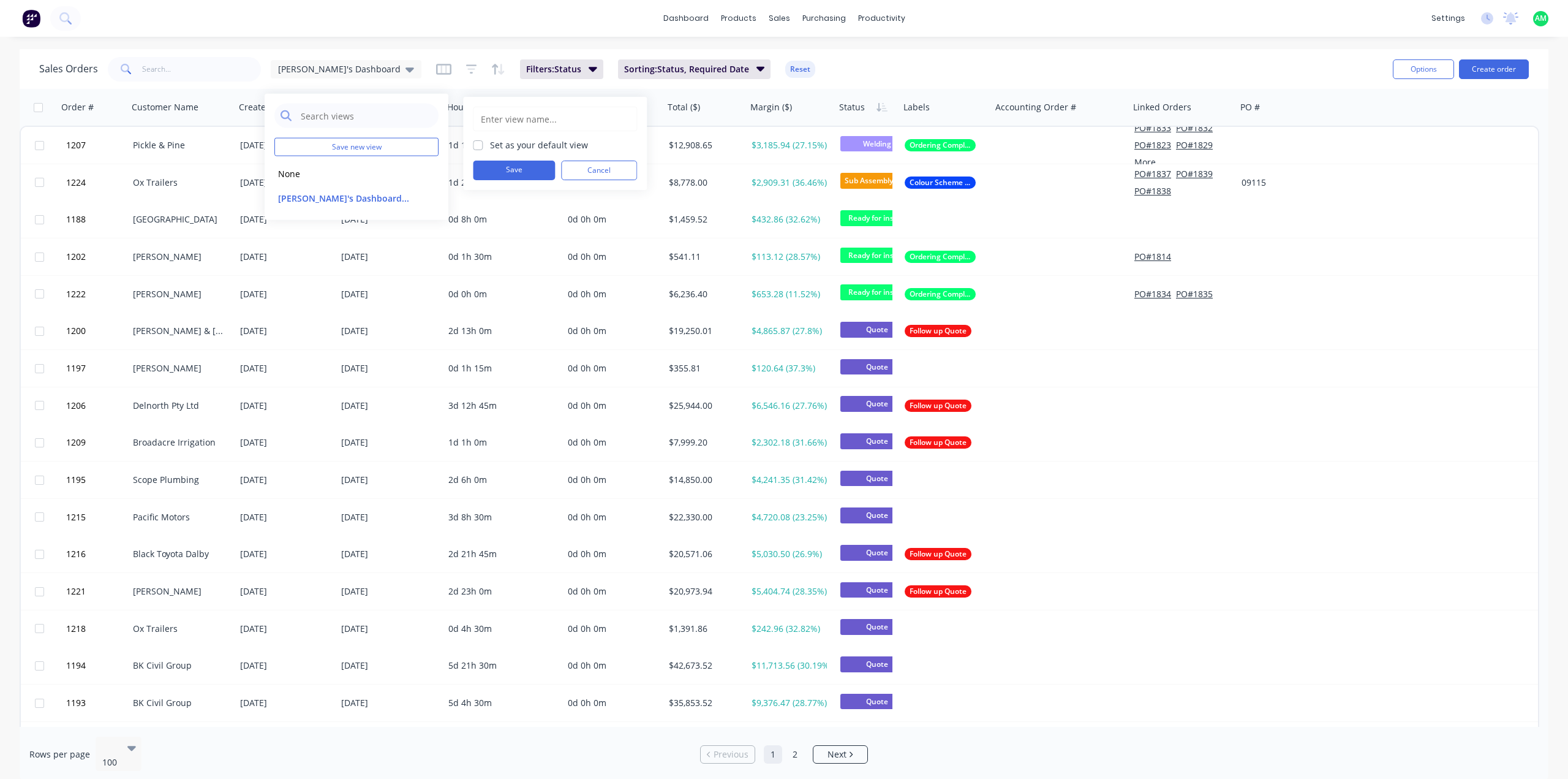
checkbox input "true"
click at [501, 168] on button "Save" at bounding box center [514, 170] width 82 height 20
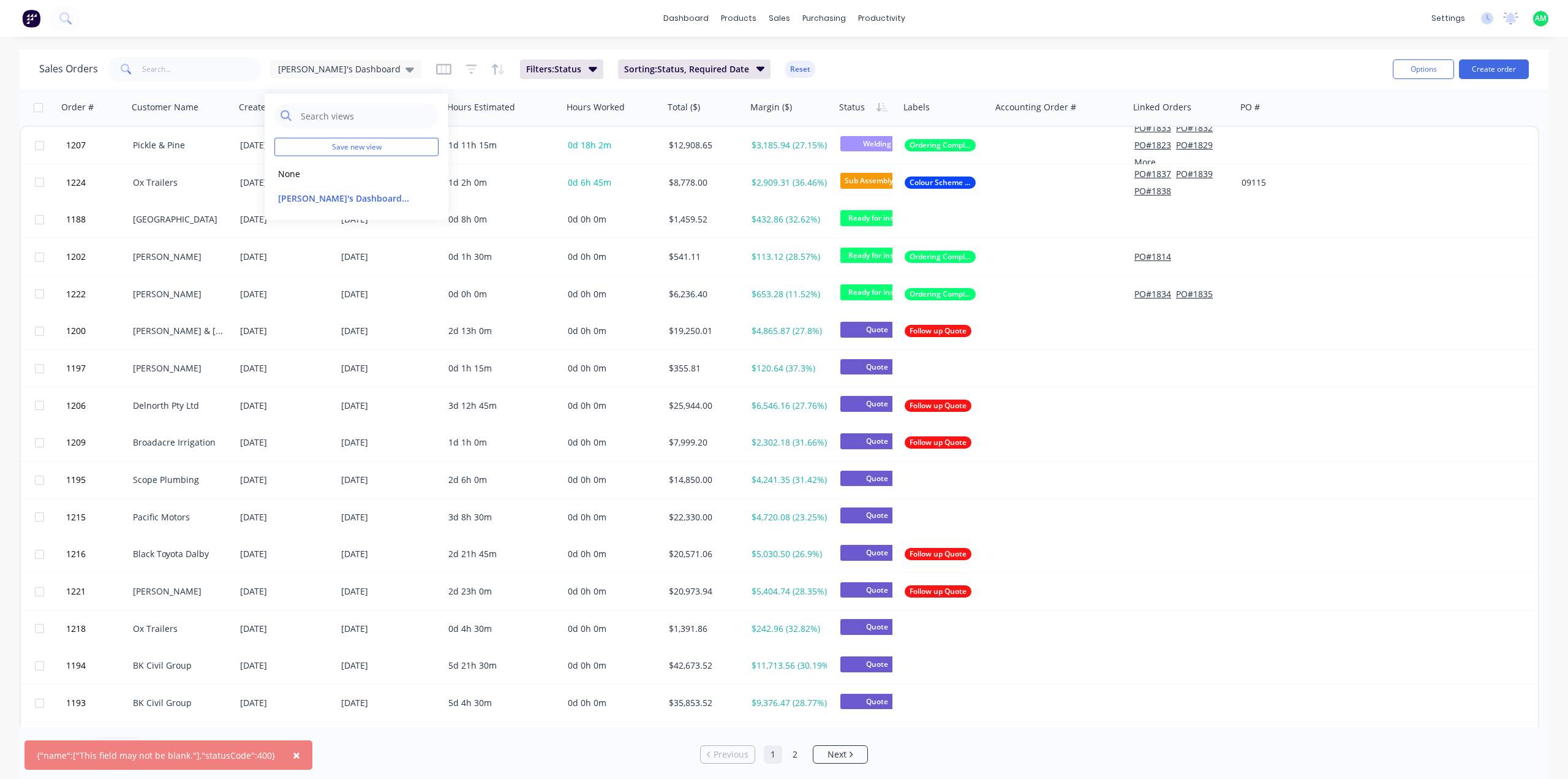
click at [371, 46] on div "× {"name":["This field may not be blank."],"statusCode":400} dashboard products…" at bounding box center [784, 389] width 1568 height 779
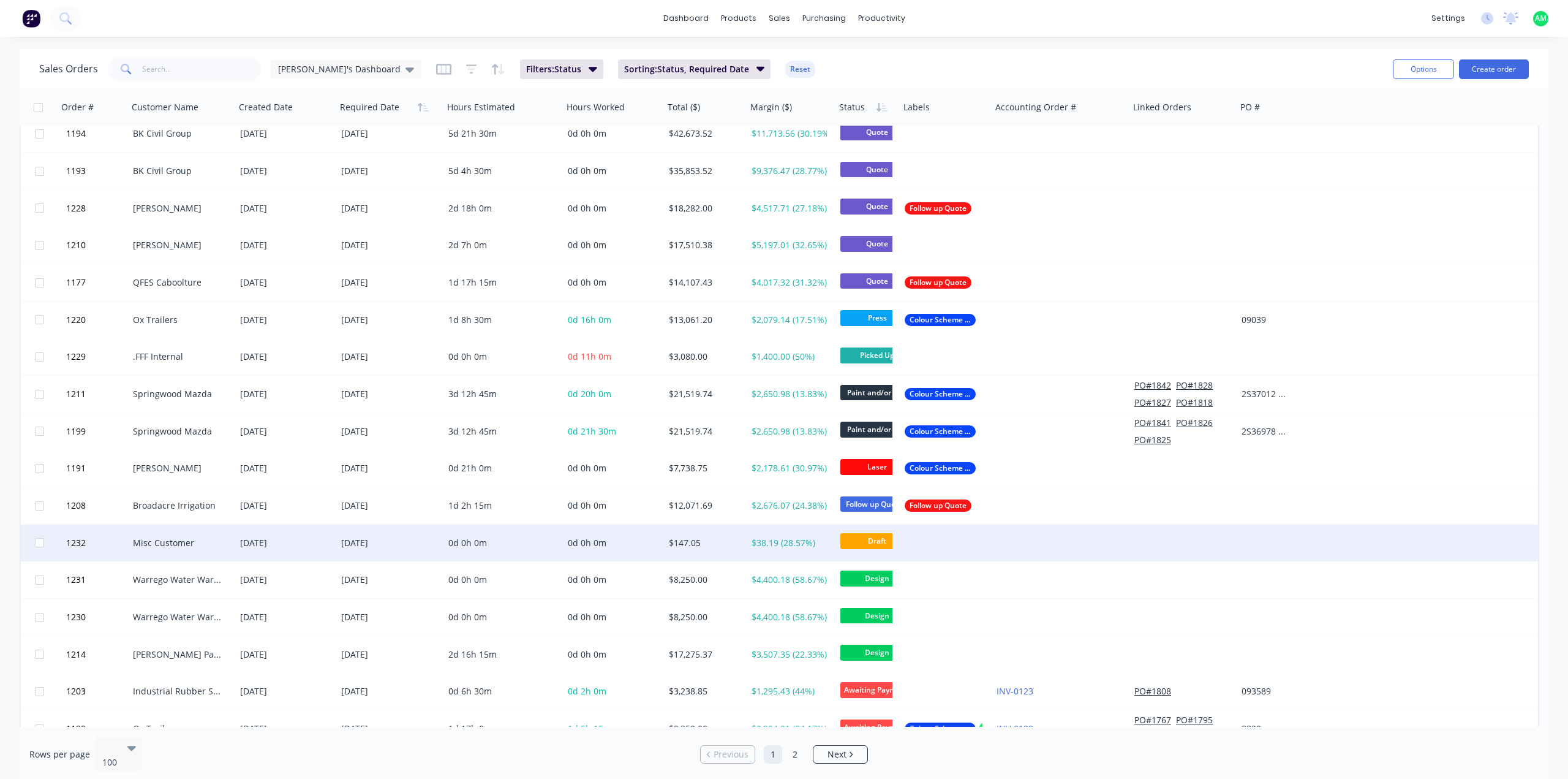
scroll to position [551, 0]
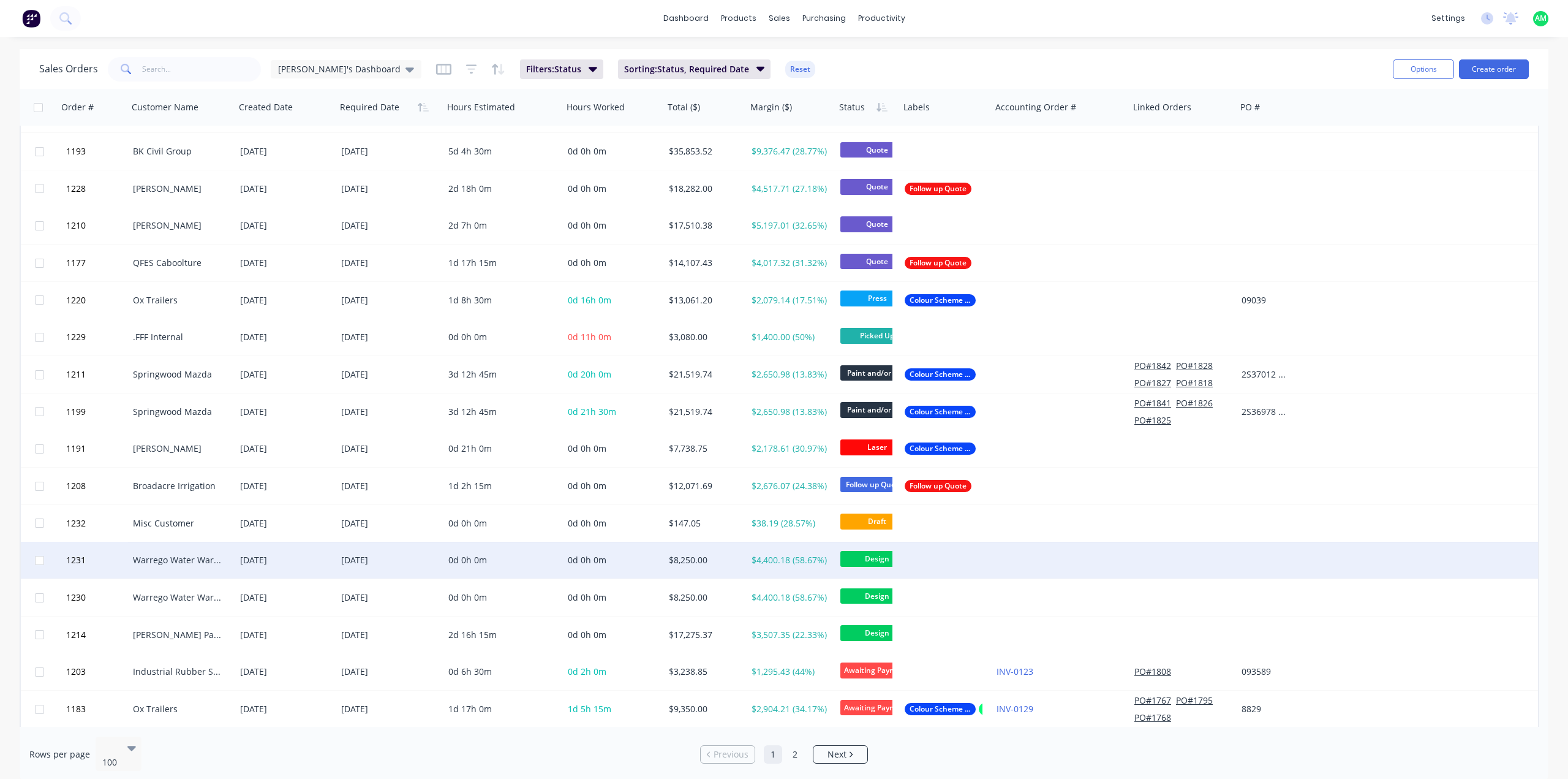
click at [180, 567] on div "Warrego Water Warwick" at bounding box center [182, 560] width 108 height 37
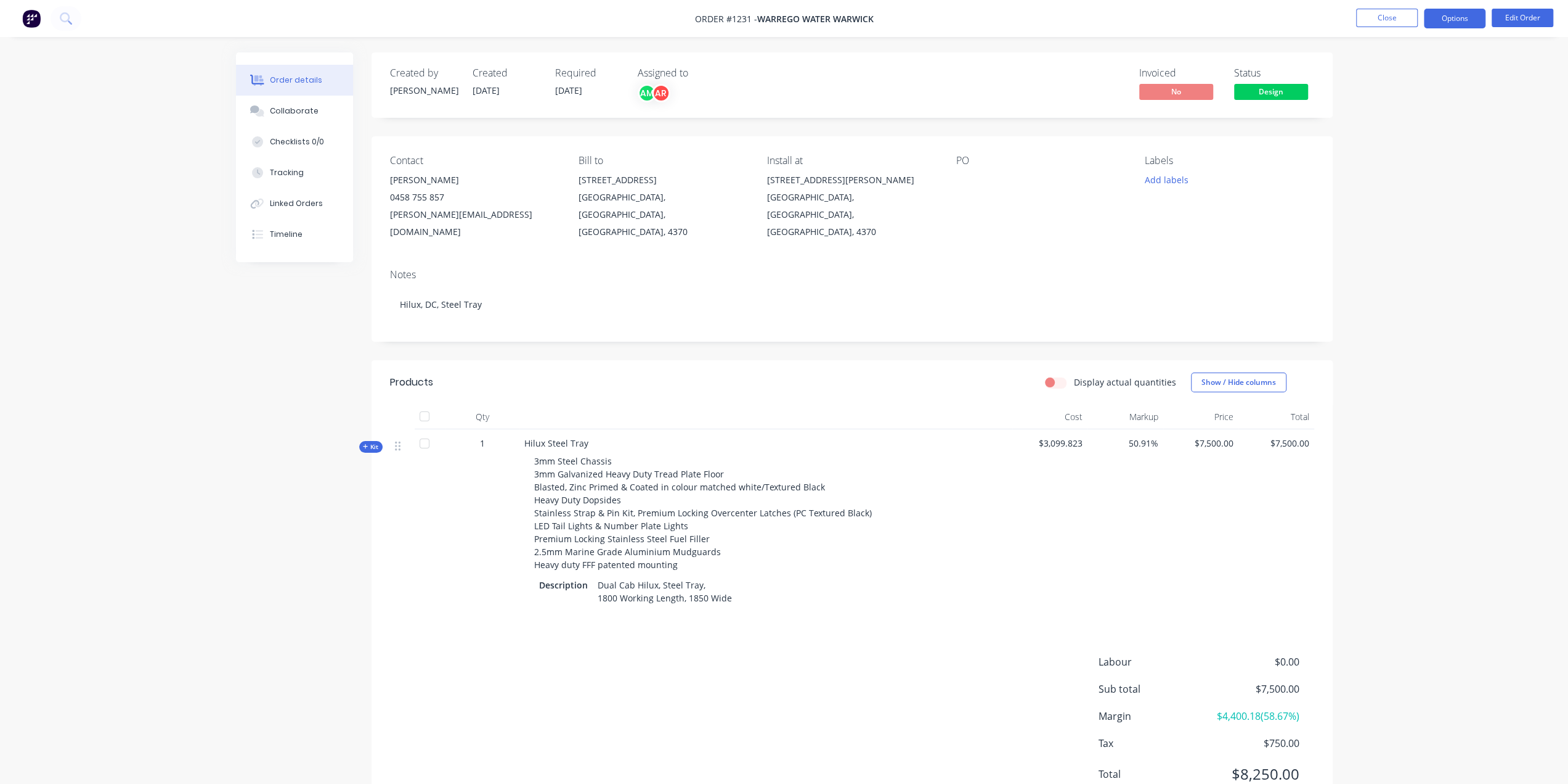
click at [1447, 26] on button "Options" at bounding box center [1455, 18] width 62 height 20
click at [1425, 148] on div "Work Order" at bounding box center [1417, 148] width 113 height 18
click at [1413, 122] on div "Without pricing" at bounding box center [1417, 124] width 113 height 18
click at [1394, 13] on button "Close" at bounding box center [1387, 17] width 62 height 18
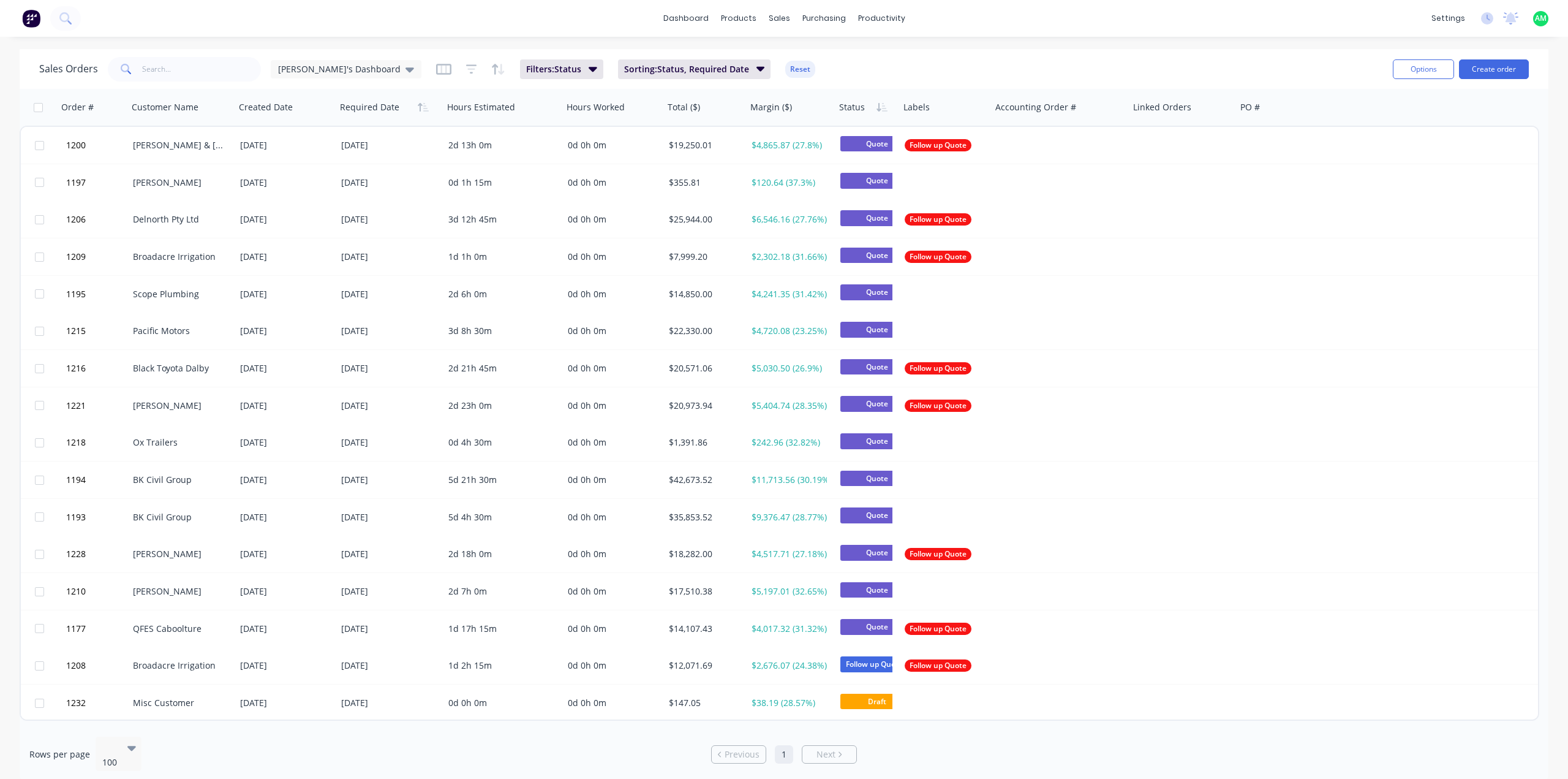
click at [206, 45] on div "dashboard products sales purchasing productivity dashboard products Product Cat…" at bounding box center [784, 389] width 1568 height 779
click at [589, 66] on icon "button" at bounding box center [593, 69] width 8 height 13
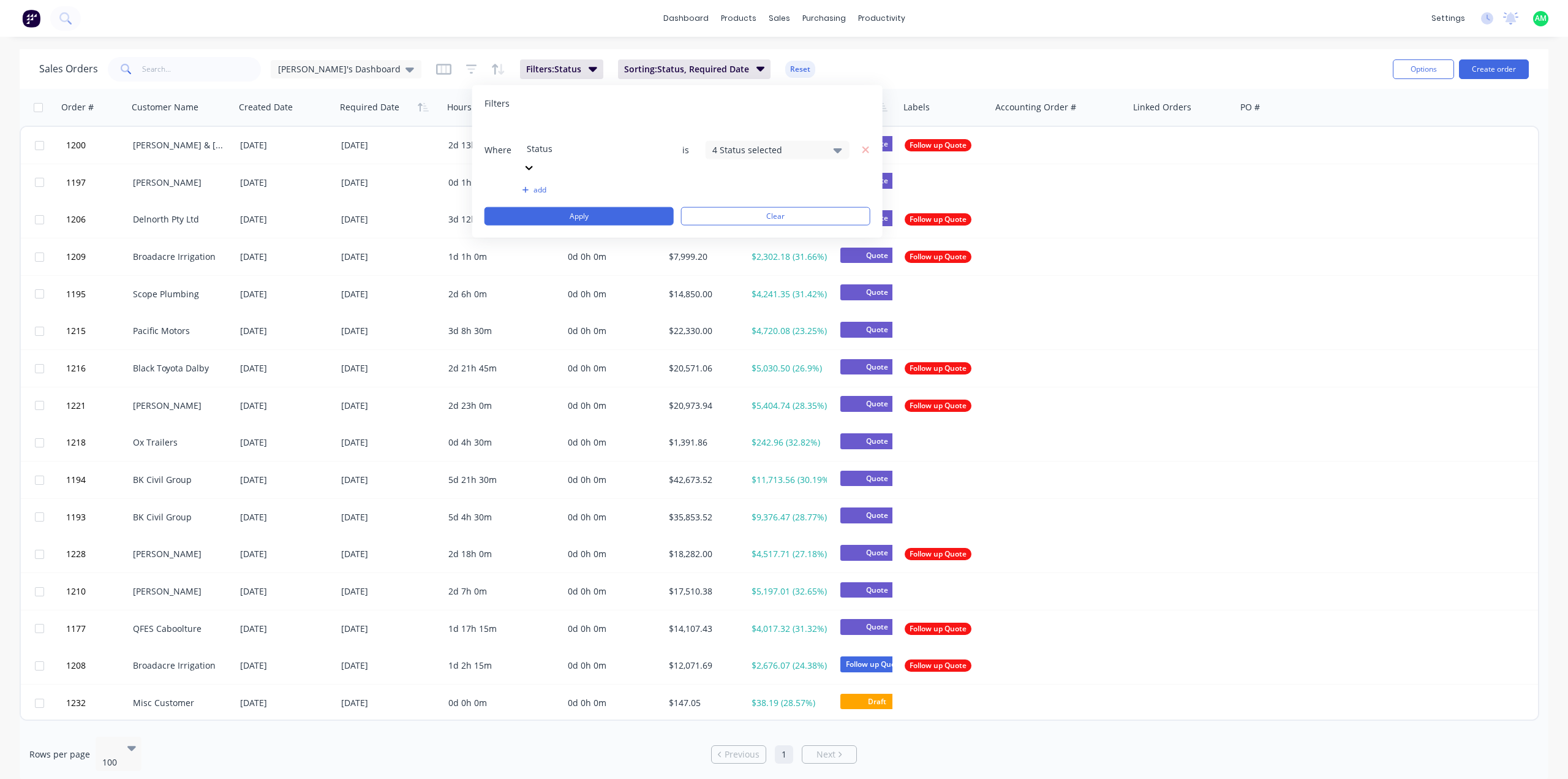
click at [762, 144] on div "4 Status selected" at bounding box center [767, 150] width 110 height 13
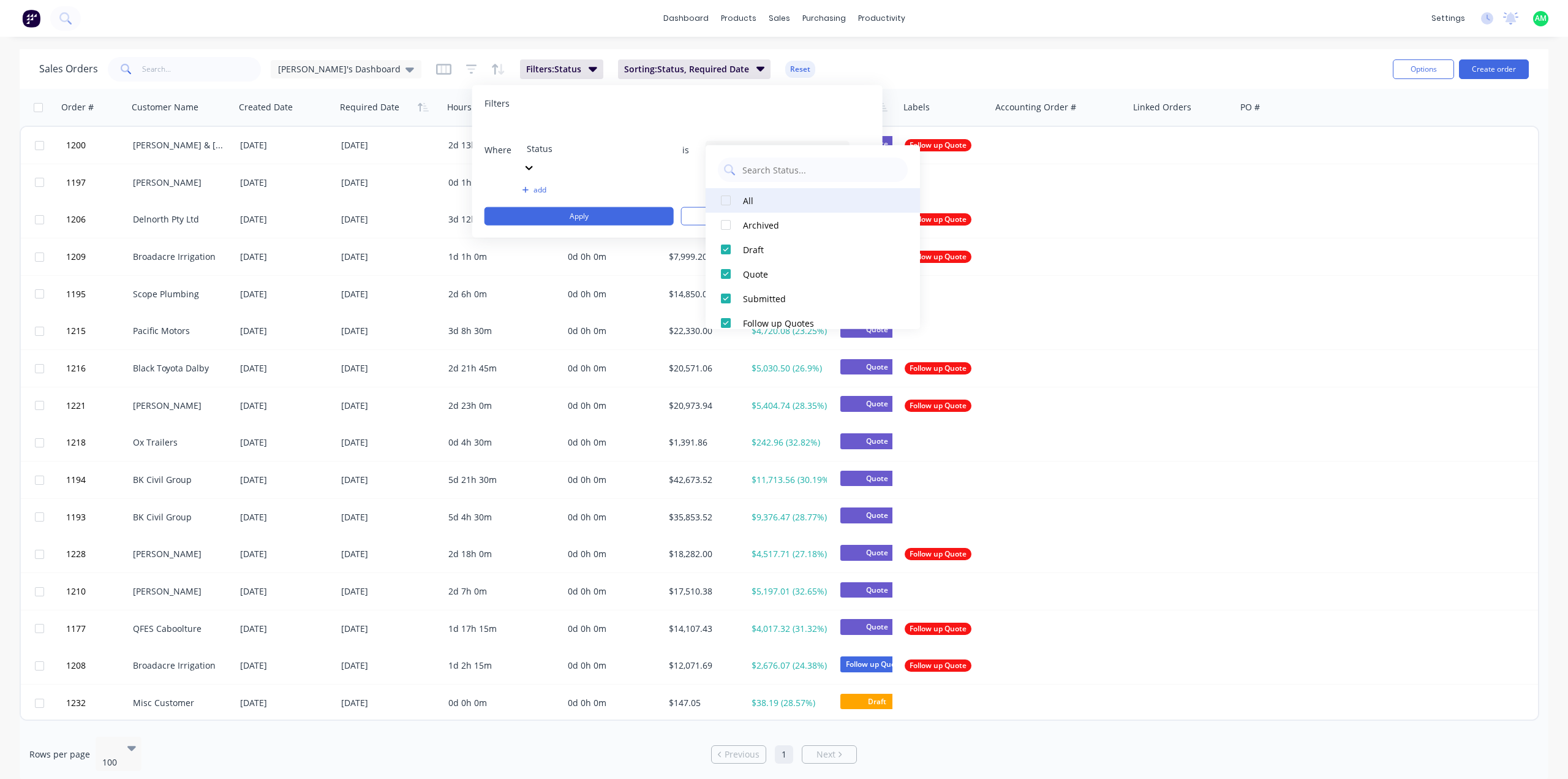
click at [773, 196] on div "All" at bounding box center [817, 200] width 147 height 13
click at [618, 207] on button "Apply" at bounding box center [579, 215] width 190 height 18
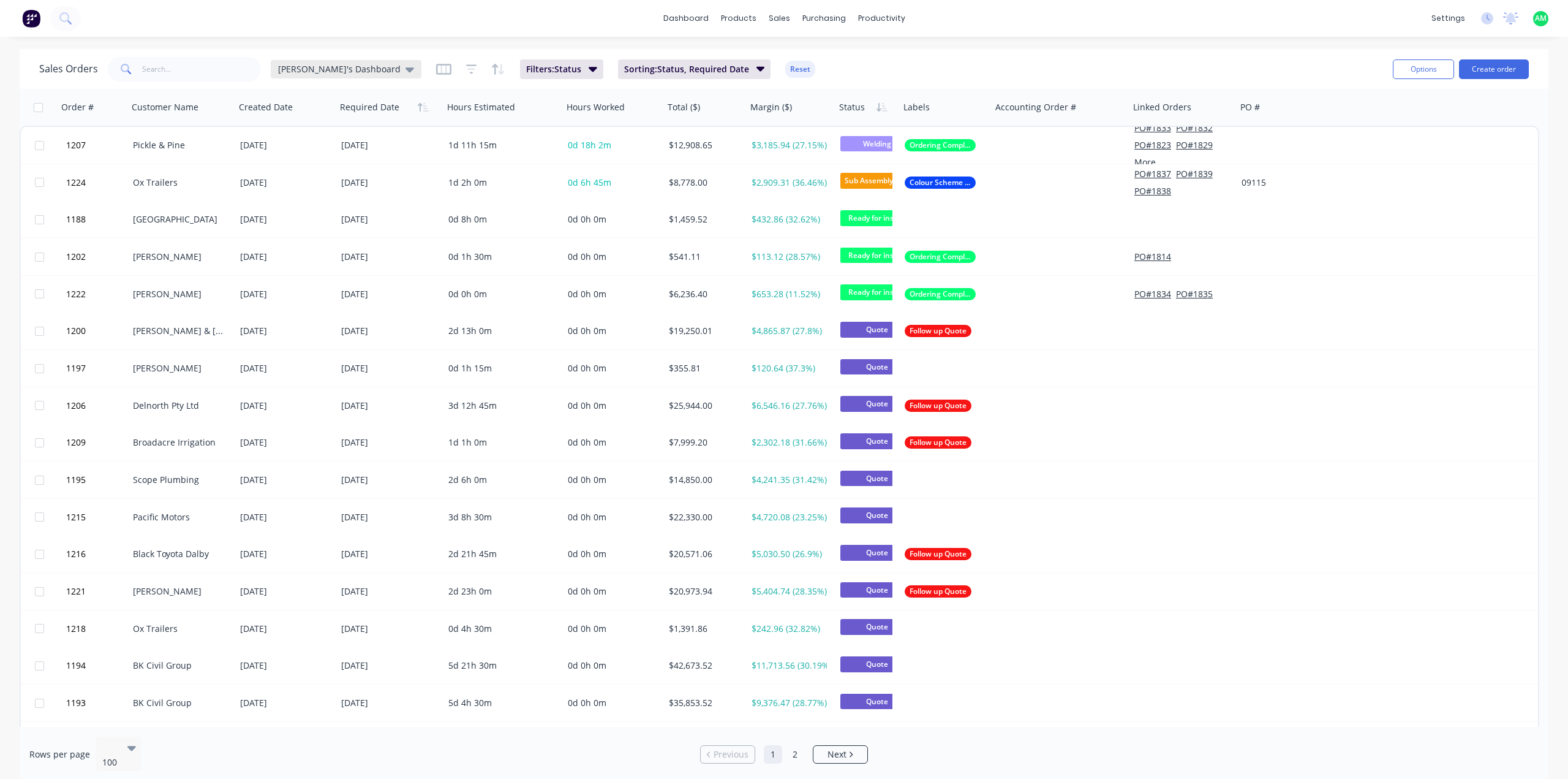
click at [369, 60] on div "[PERSON_NAME]'s Dashboard" at bounding box center [346, 69] width 151 height 18
click at [428, 168] on button "edit" at bounding box center [428, 174] width 16 height 13
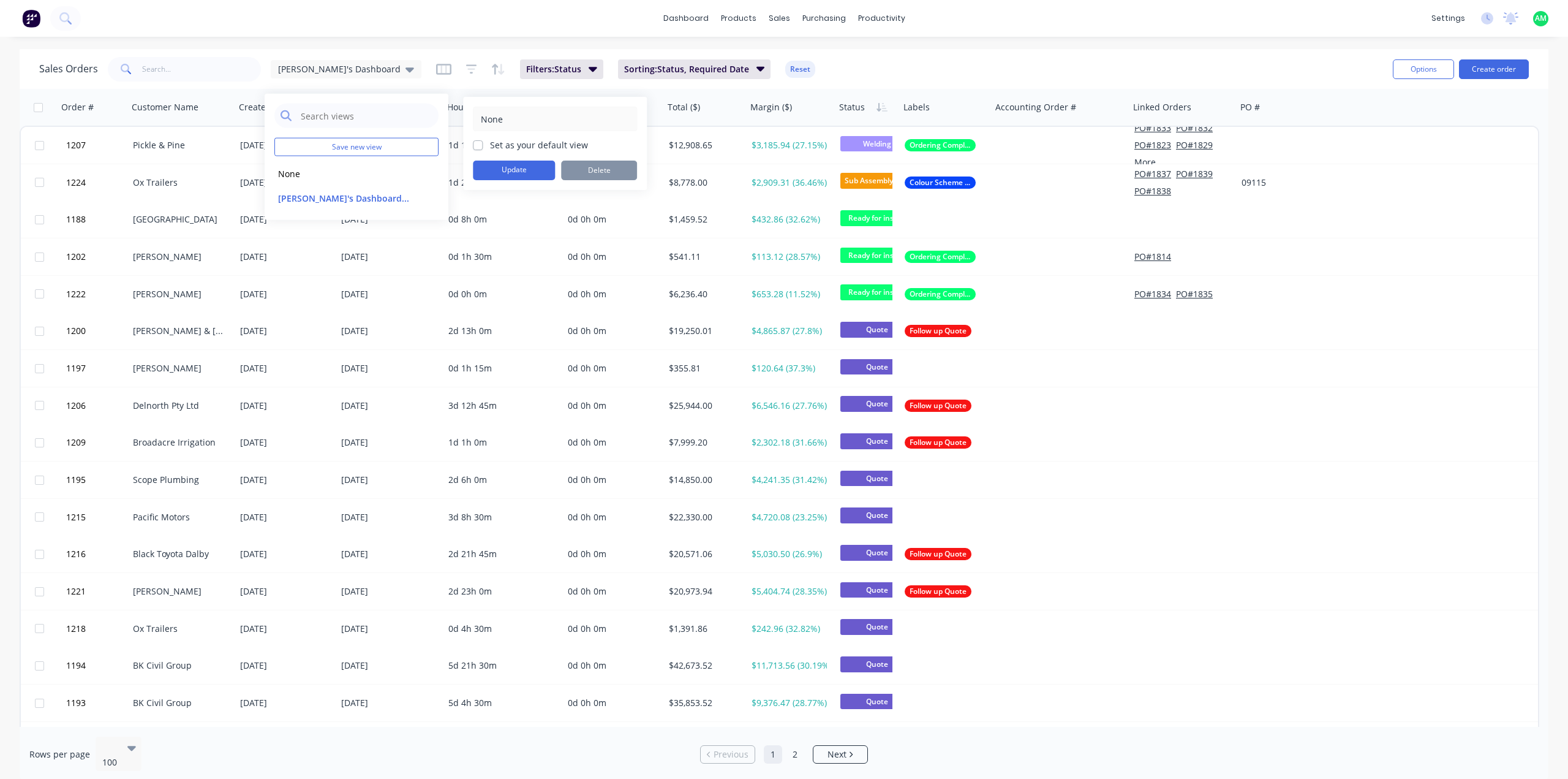
click at [490, 146] on label "Set as your default view" at bounding box center [539, 145] width 98 height 13
click at [479, 146] on input "Set as your default view" at bounding box center [478, 144] width 9 height 11
checkbox input "true"
click at [497, 166] on button "Update" at bounding box center [514, 170] width 82 height 20
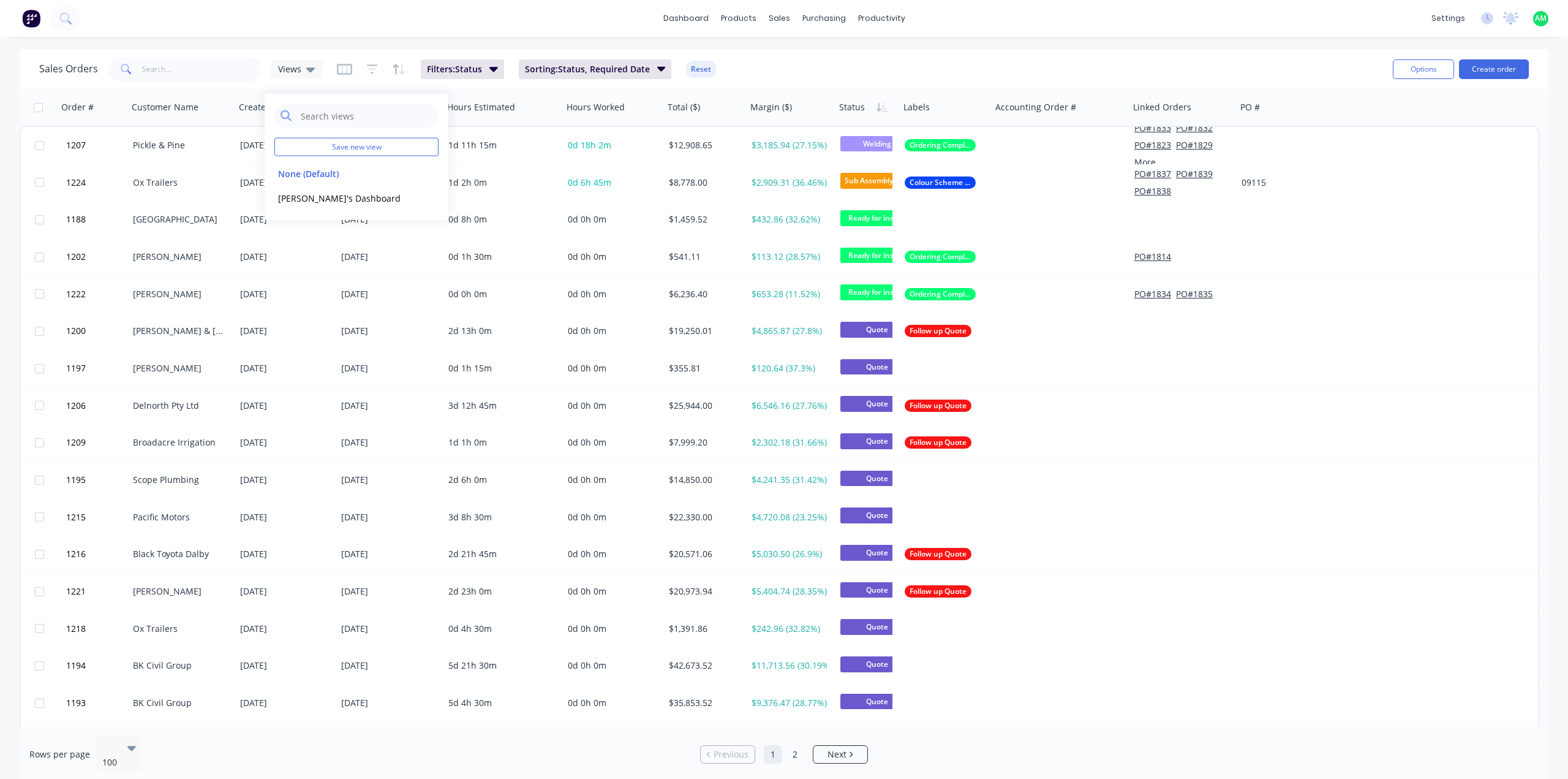
click at [370, 43] on div "dashboard products sales purchasing productivity dashboard products Product Cat…" at bounding box center [784, 389] width 1568 height 779
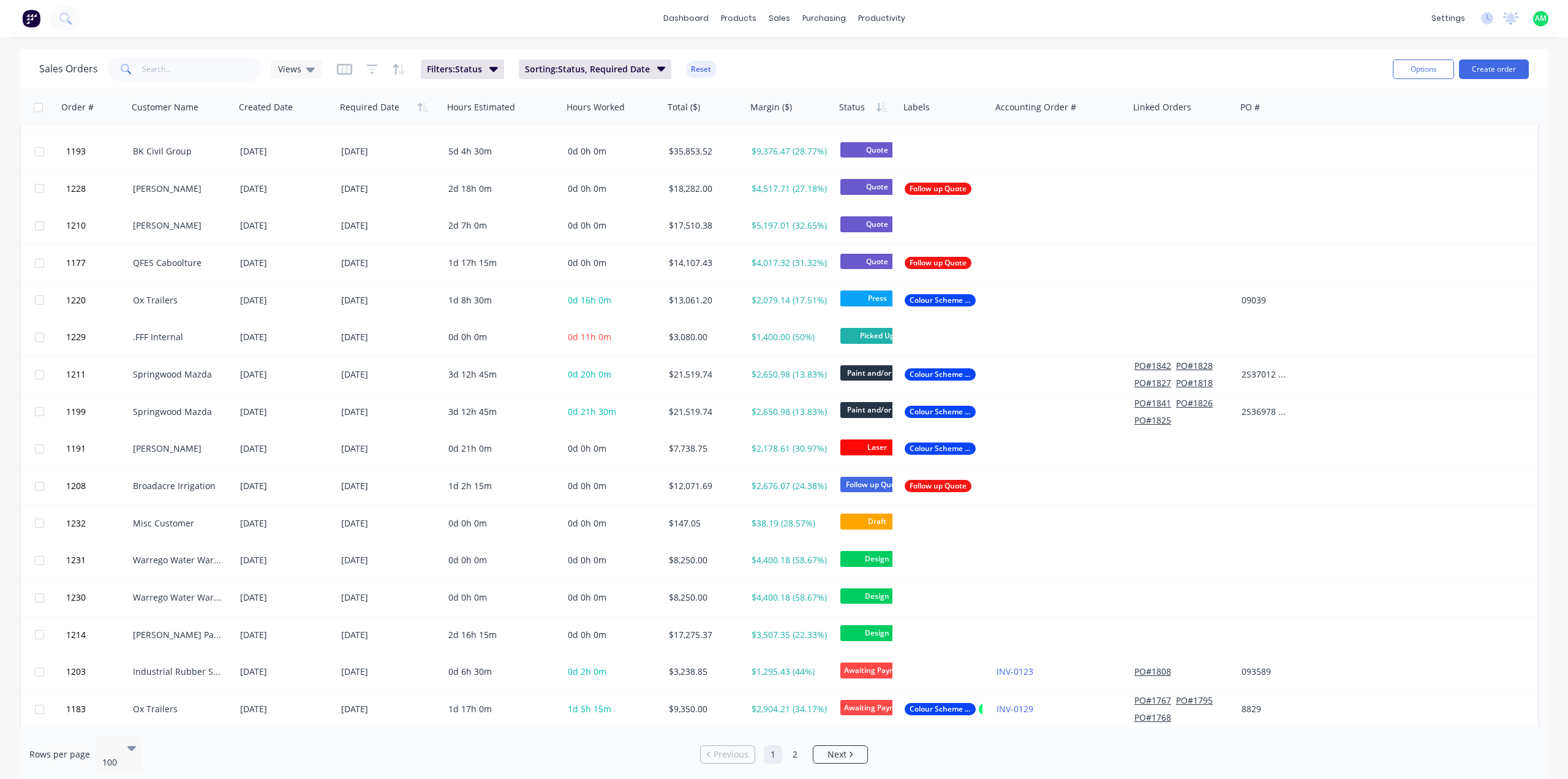
scroll to position [613, 0]
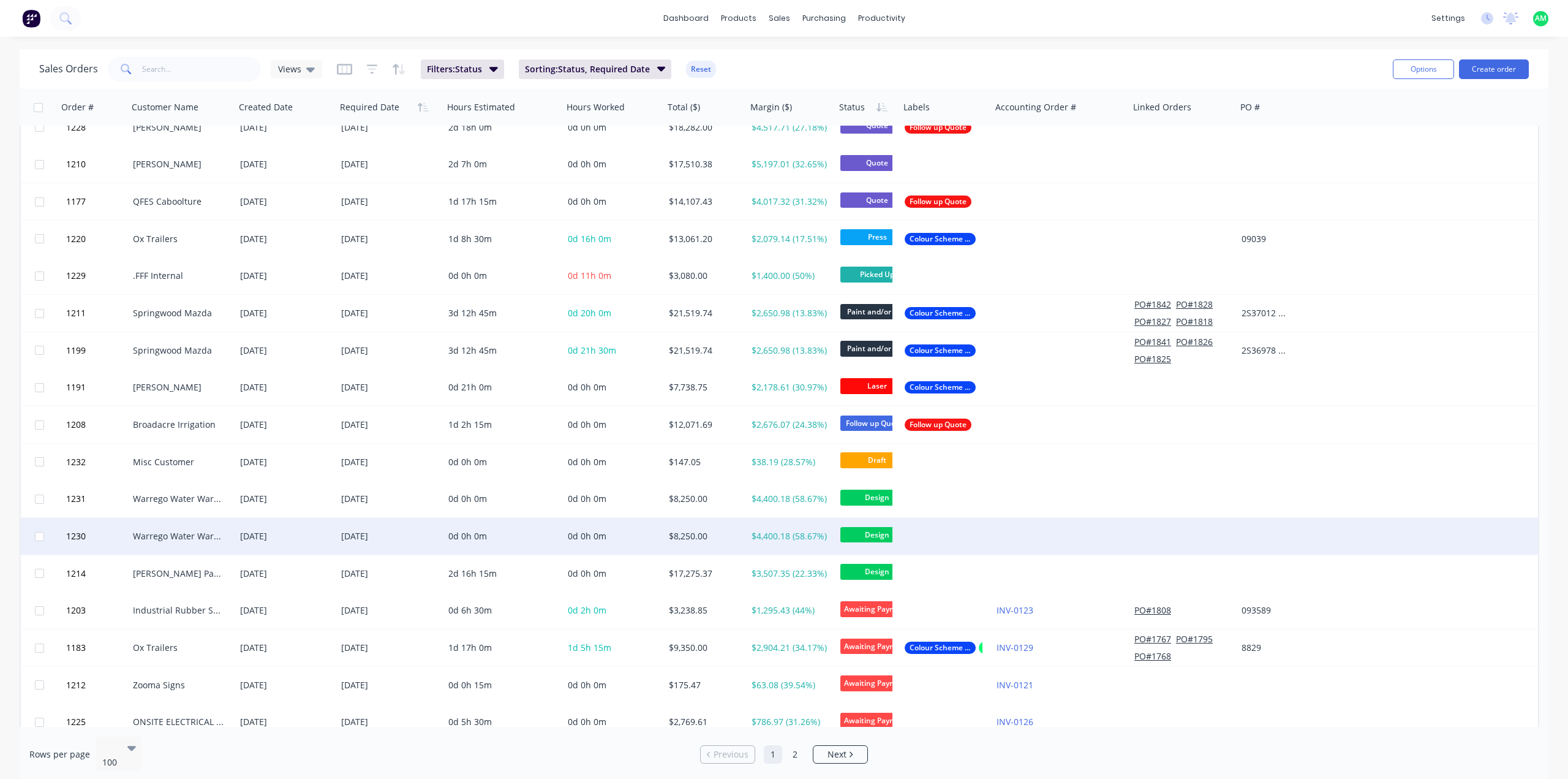
click at [164, 547] on div "Warrego Water Warwick" at bounding box center [182, 535] width 108 height 37
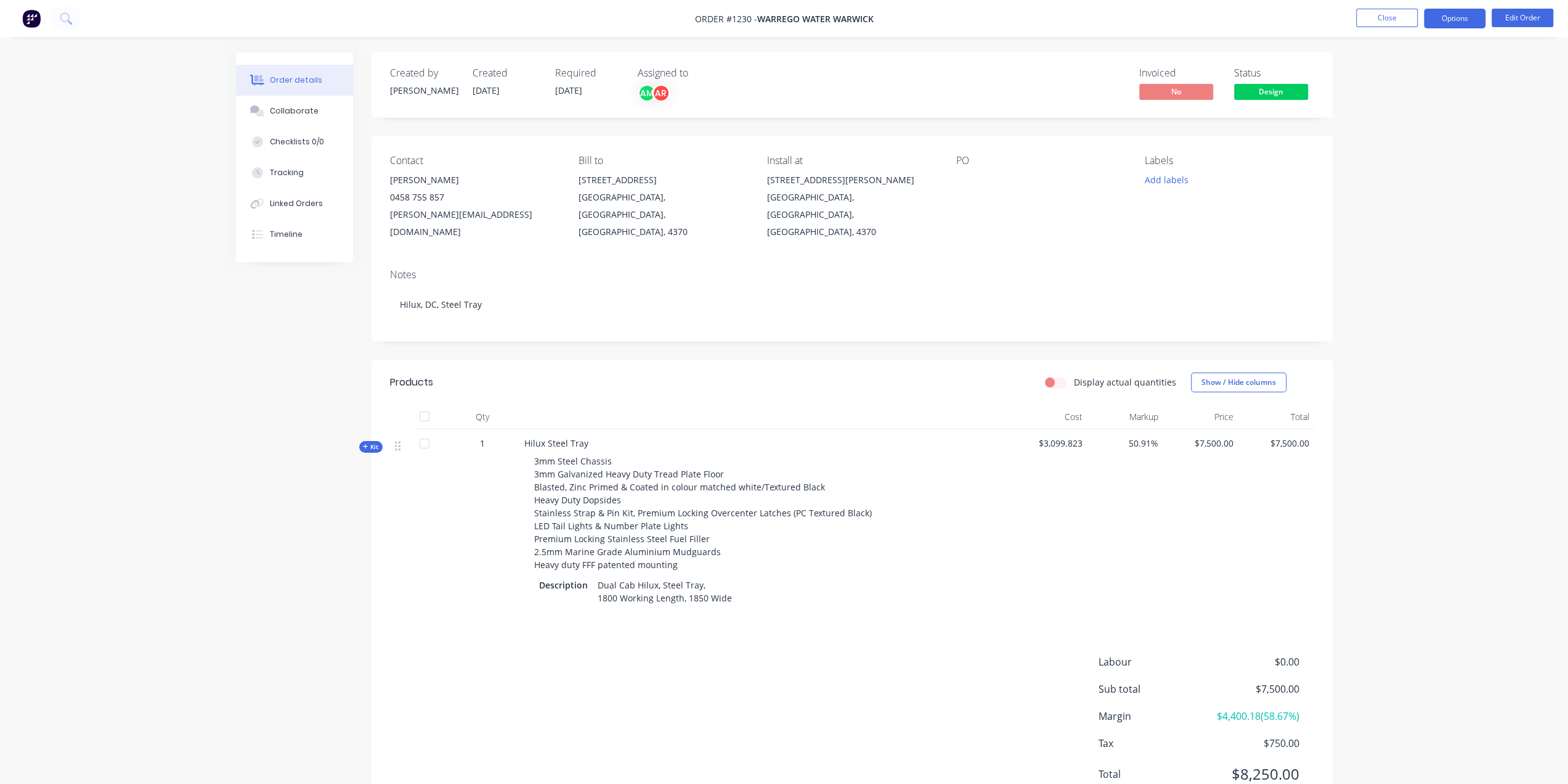
click at [1448, 22] on button "Options" at bounding box center [1455, 18] width 62 height 20
click at [1416, 142] on div "Work Order" at bounding box center [1417, 148] width 113 height 18
click at [1418, 119] on div "Without pricing" at bounding box center [1417, 124] width 113 height 18
click at [1521, 96] on div "Order details Collaborate Checklists 0/0 Tracking Linked Orders Timeline Order …" at bounding box center [784, 417] width 1568 height 834
click at [1400, 10] on button "Close" at bounding box center [1387, 17] width 62 height 18
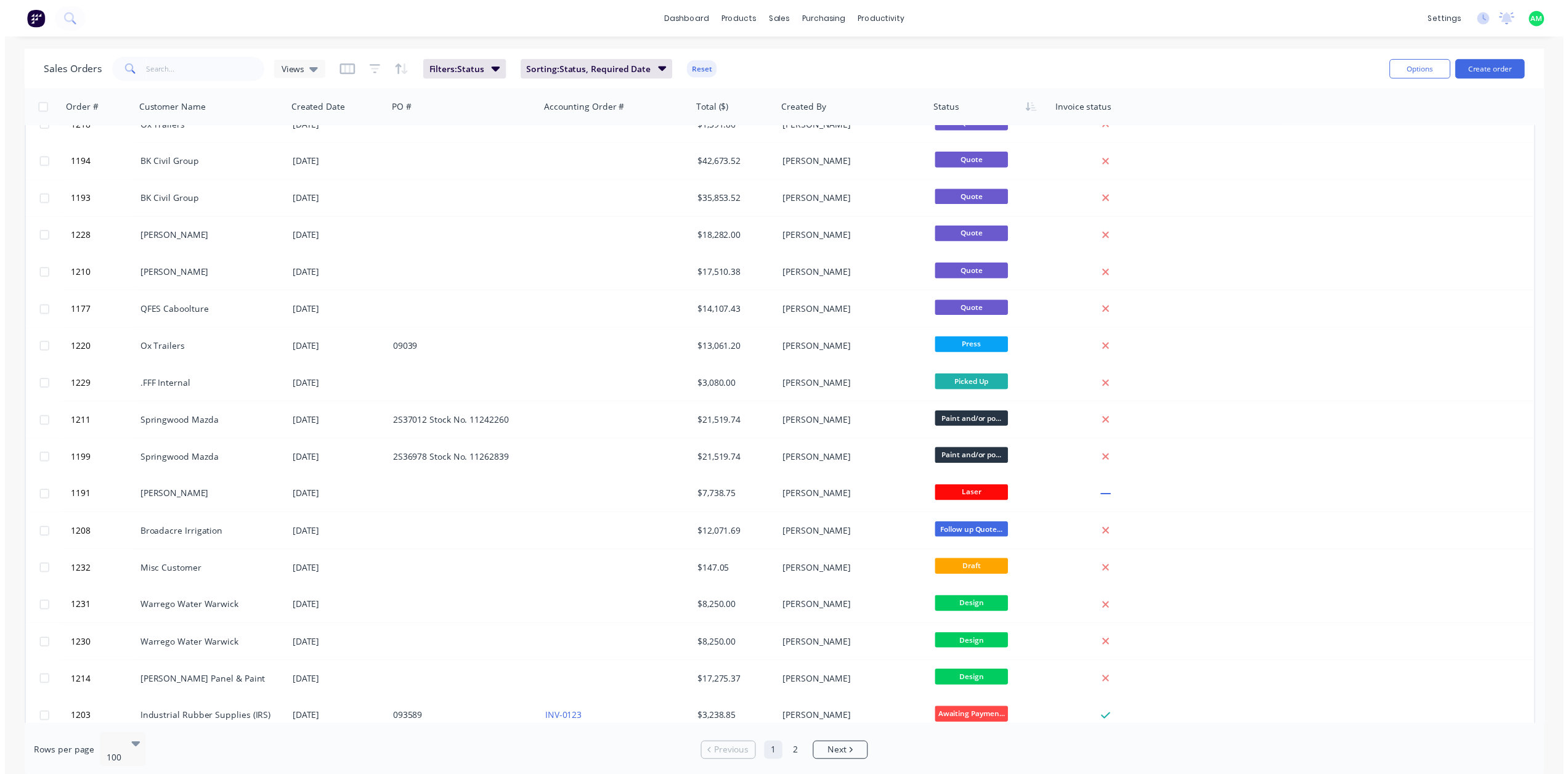
scroll to position [555, 0]
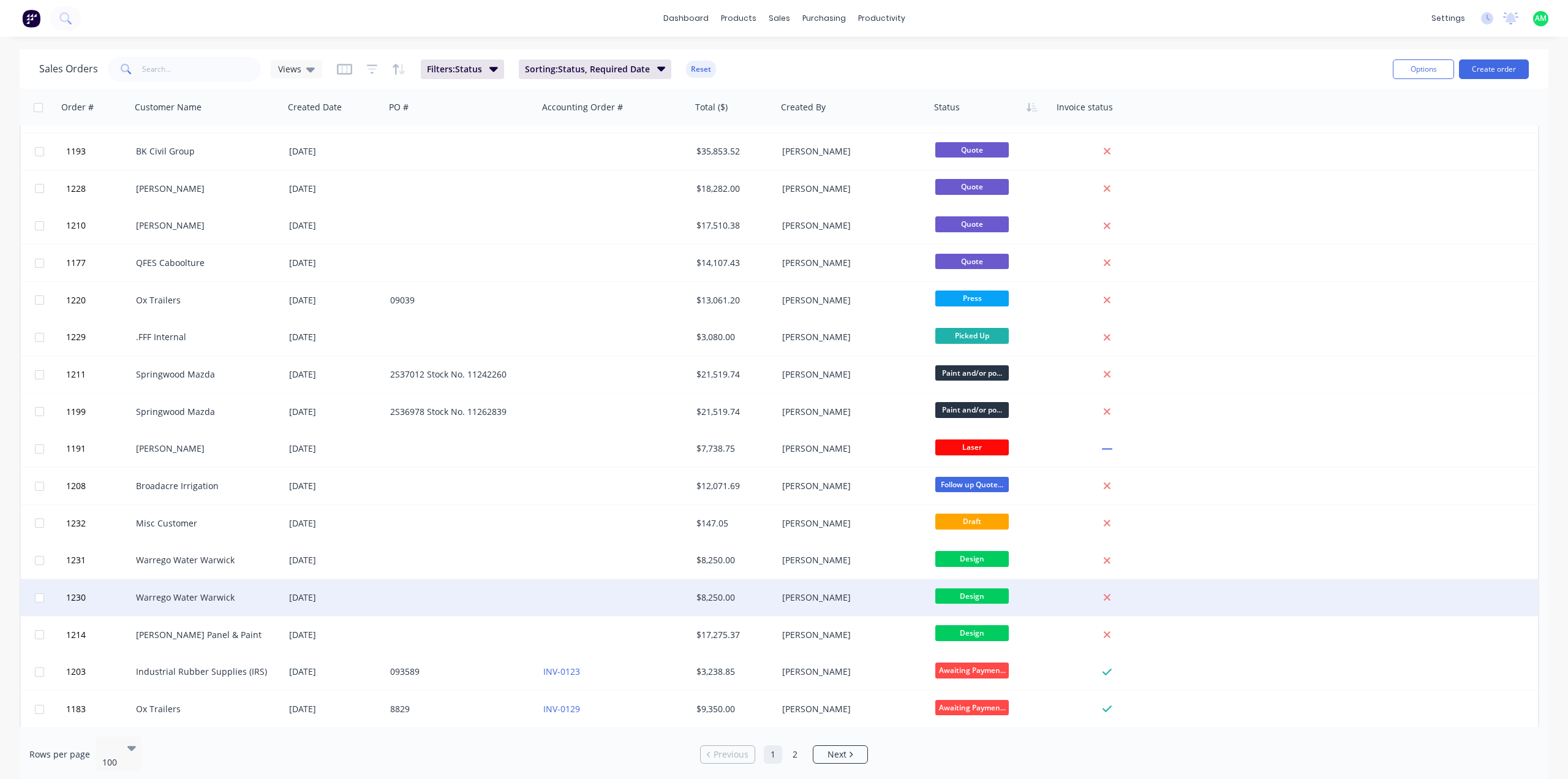
click at [201, 588] on div "Warrego Water Warwick" at bounding box center [208, 597] width 153 height 37
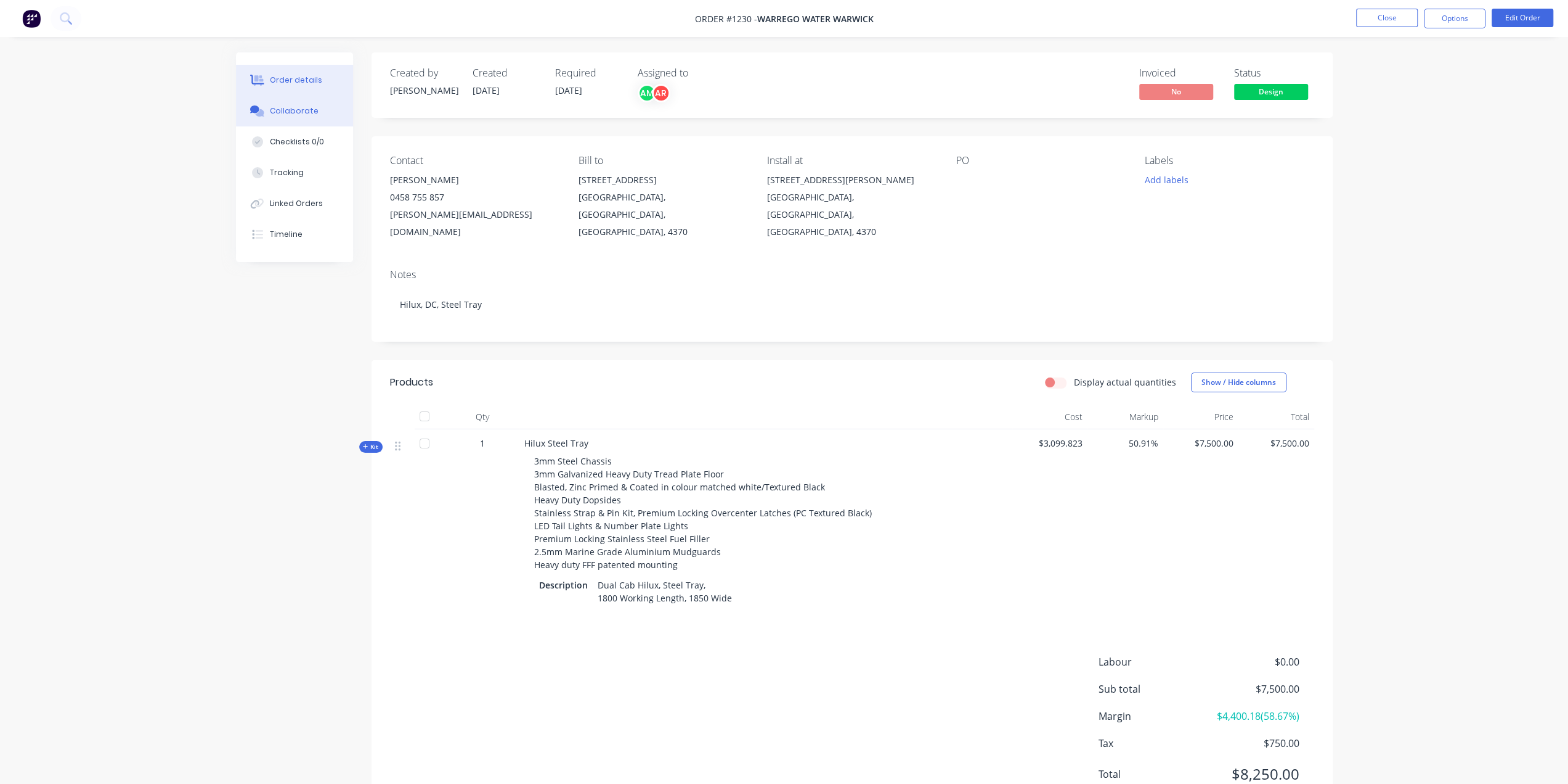
click at [312, 121] on button "Collaborate" at bounding box center [294, 111] width 117 height 30
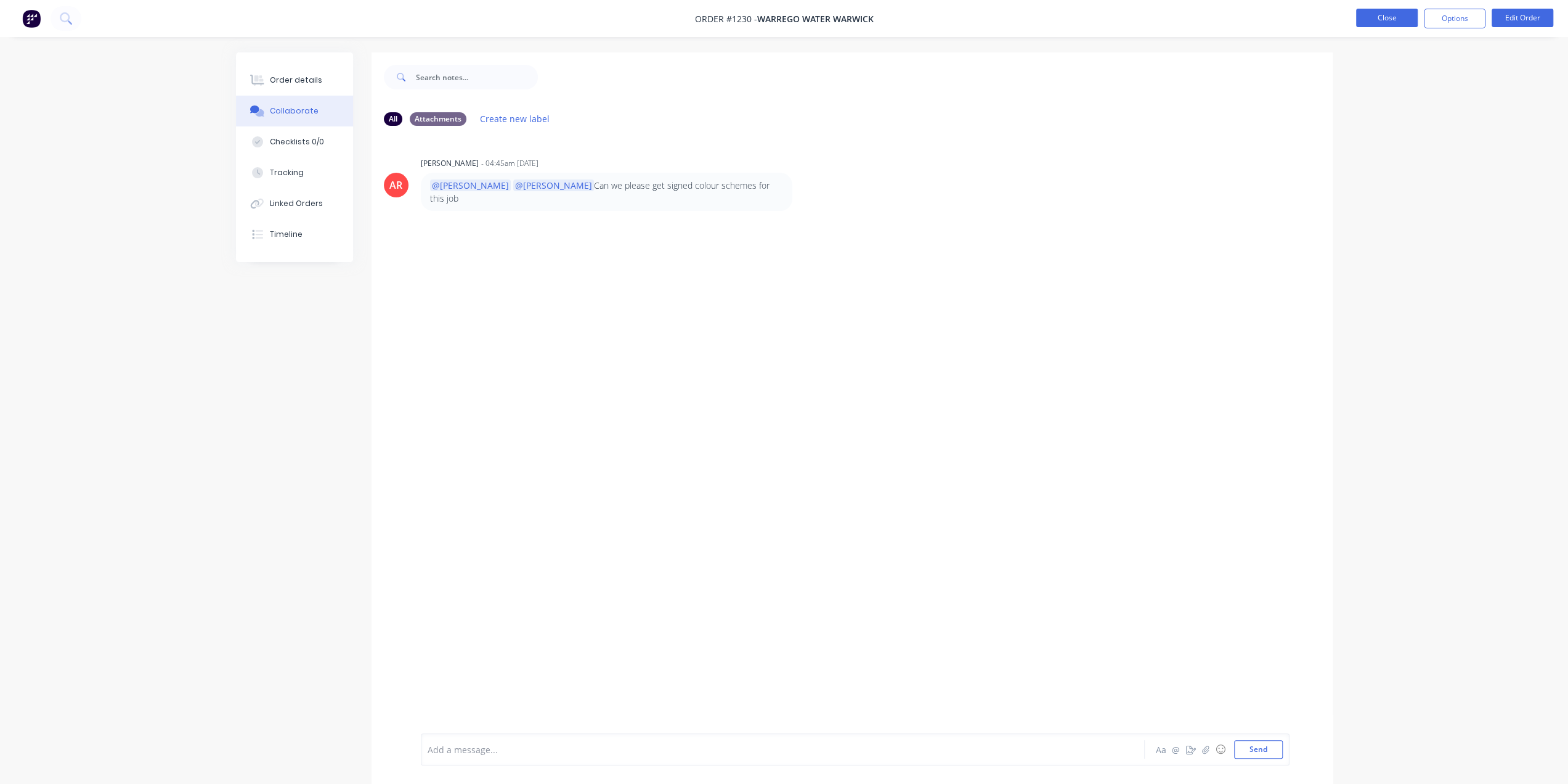
click at [1377, 22] on button "Close" at bounding box center [1387, 17] width 62 height 18
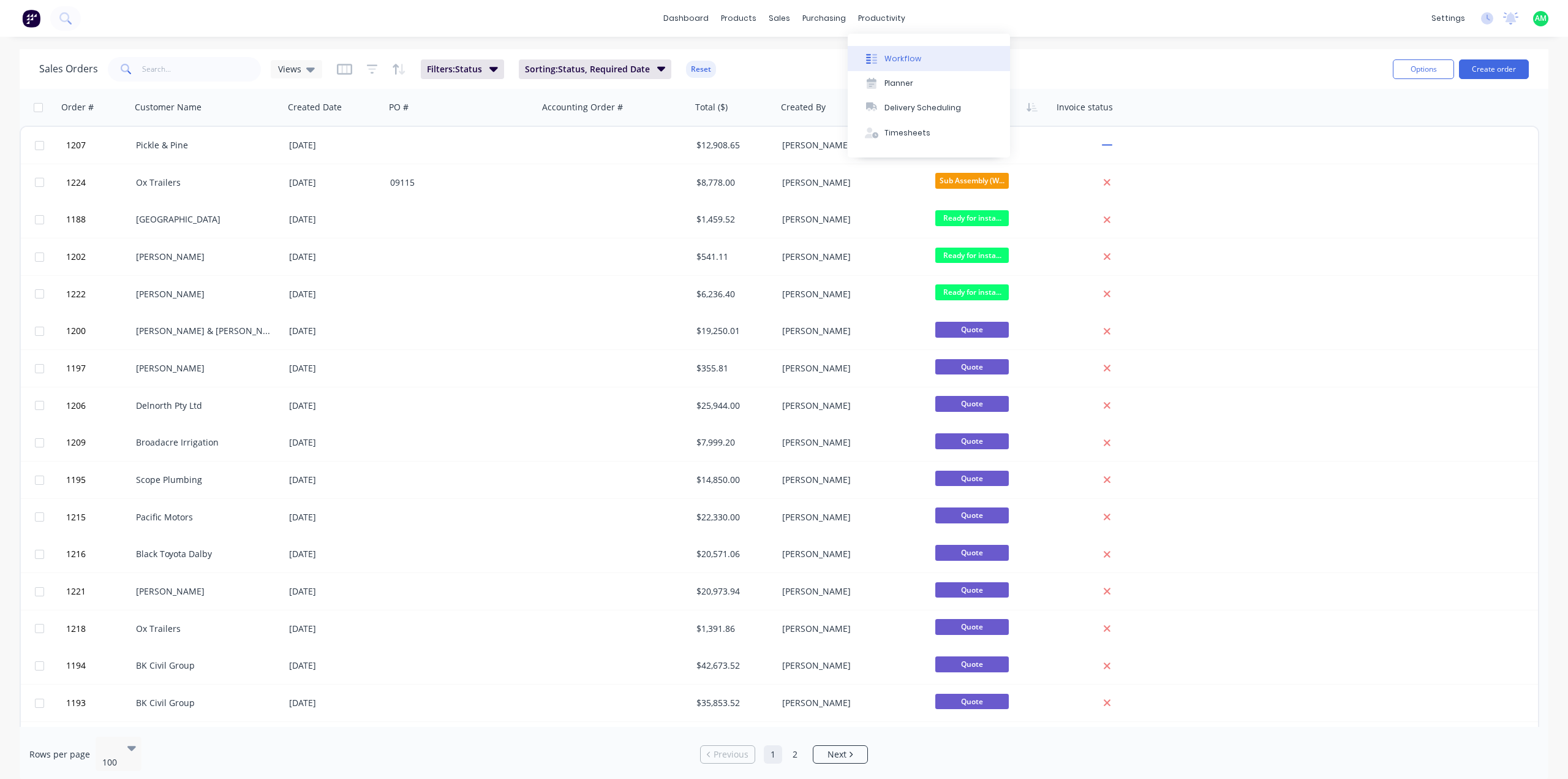
click at [897, 59] on div "Workflow" at bounding box center [902, 59] width 37 height 11
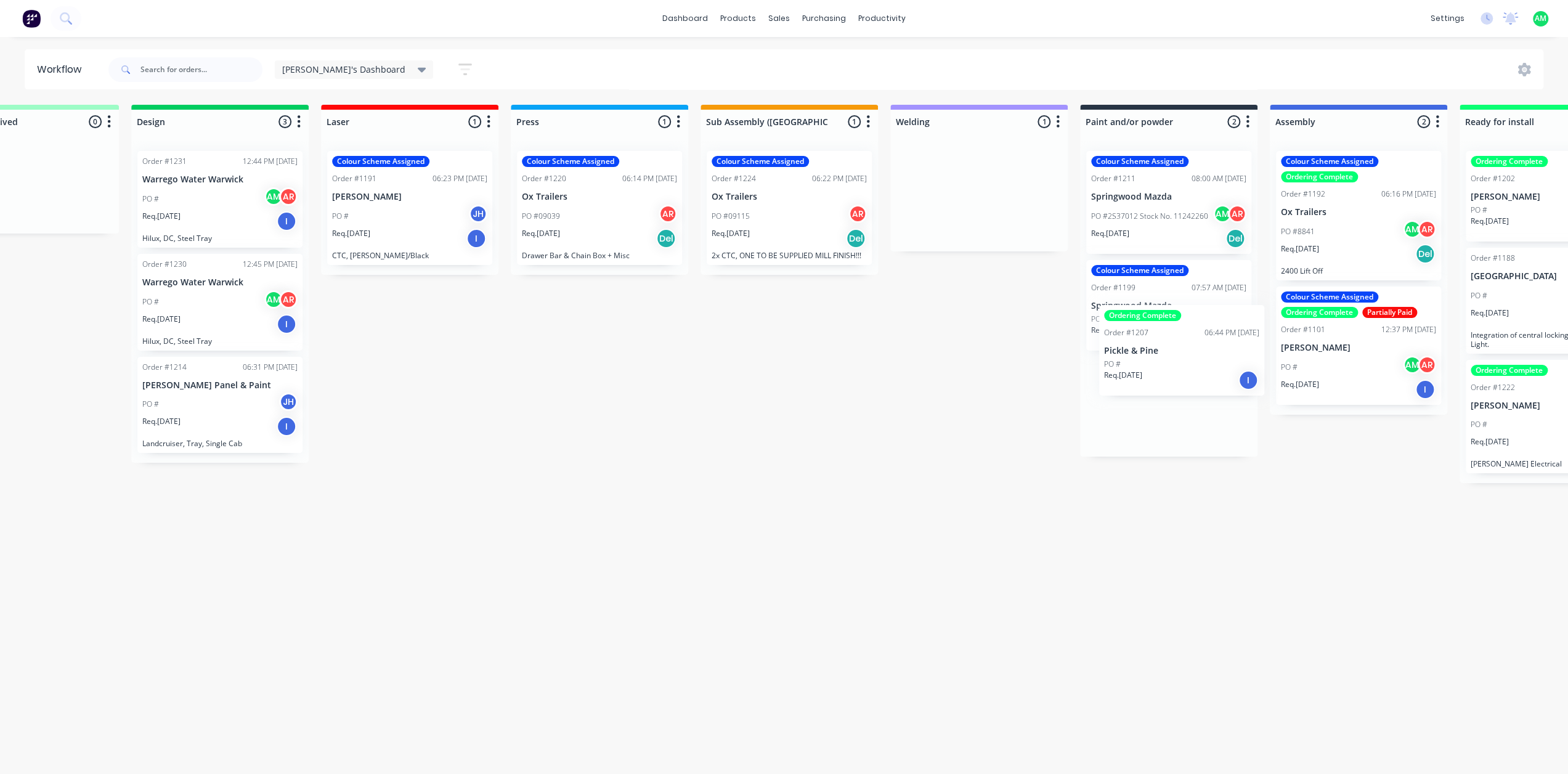
scroll to position [0, 469]
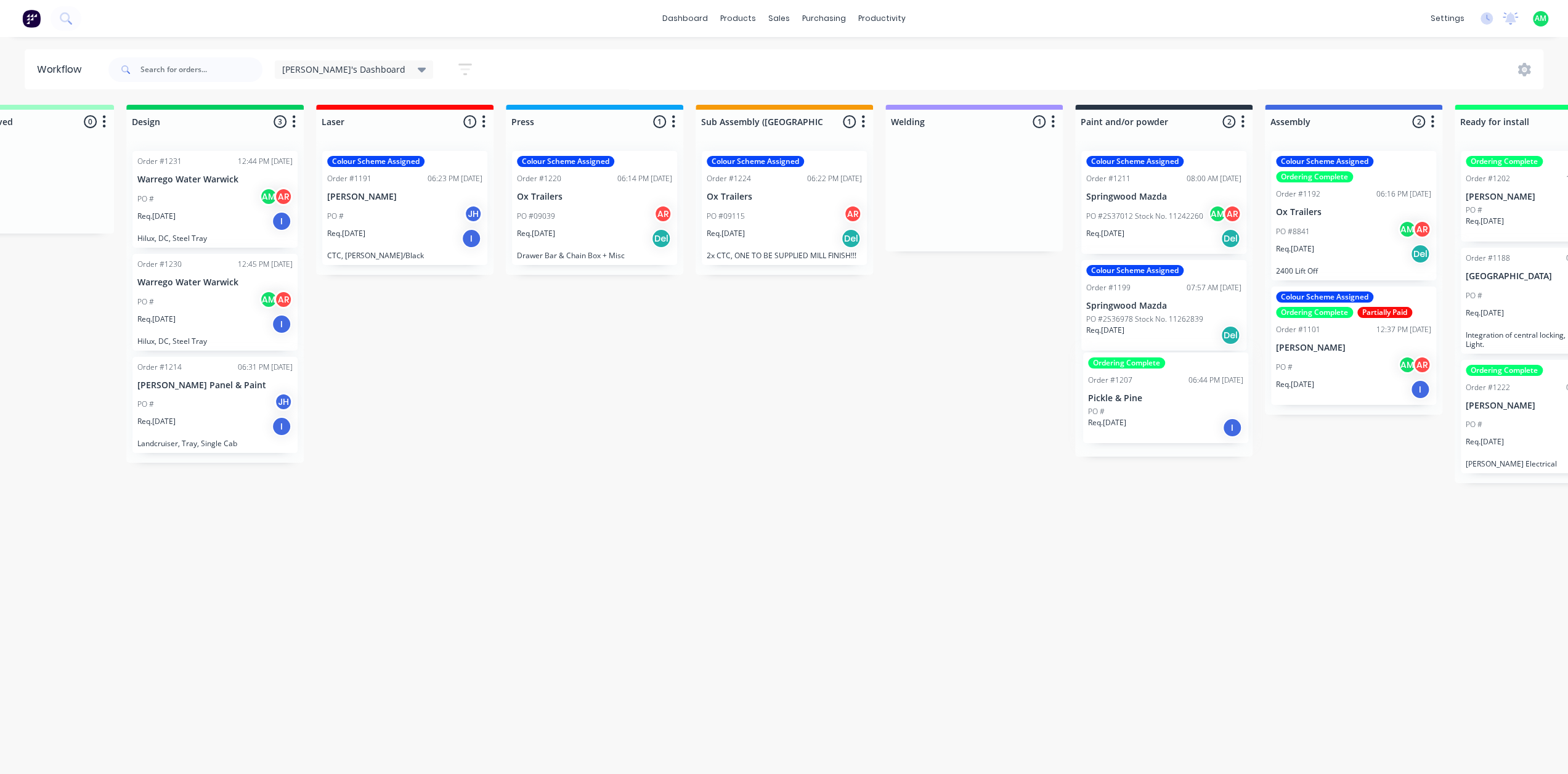
drag, startPoint x: 992, startPoint y: 206, endPoint x: 1164, endPoint y: 417, distance: 272.2
click at [1164, 417] on div "Submitted 0 Status colour #B7D3F3 hex #B7D3F3 Save Cancel Summaries Total order…" at bounding box center [906, 436] width 2770 height 663
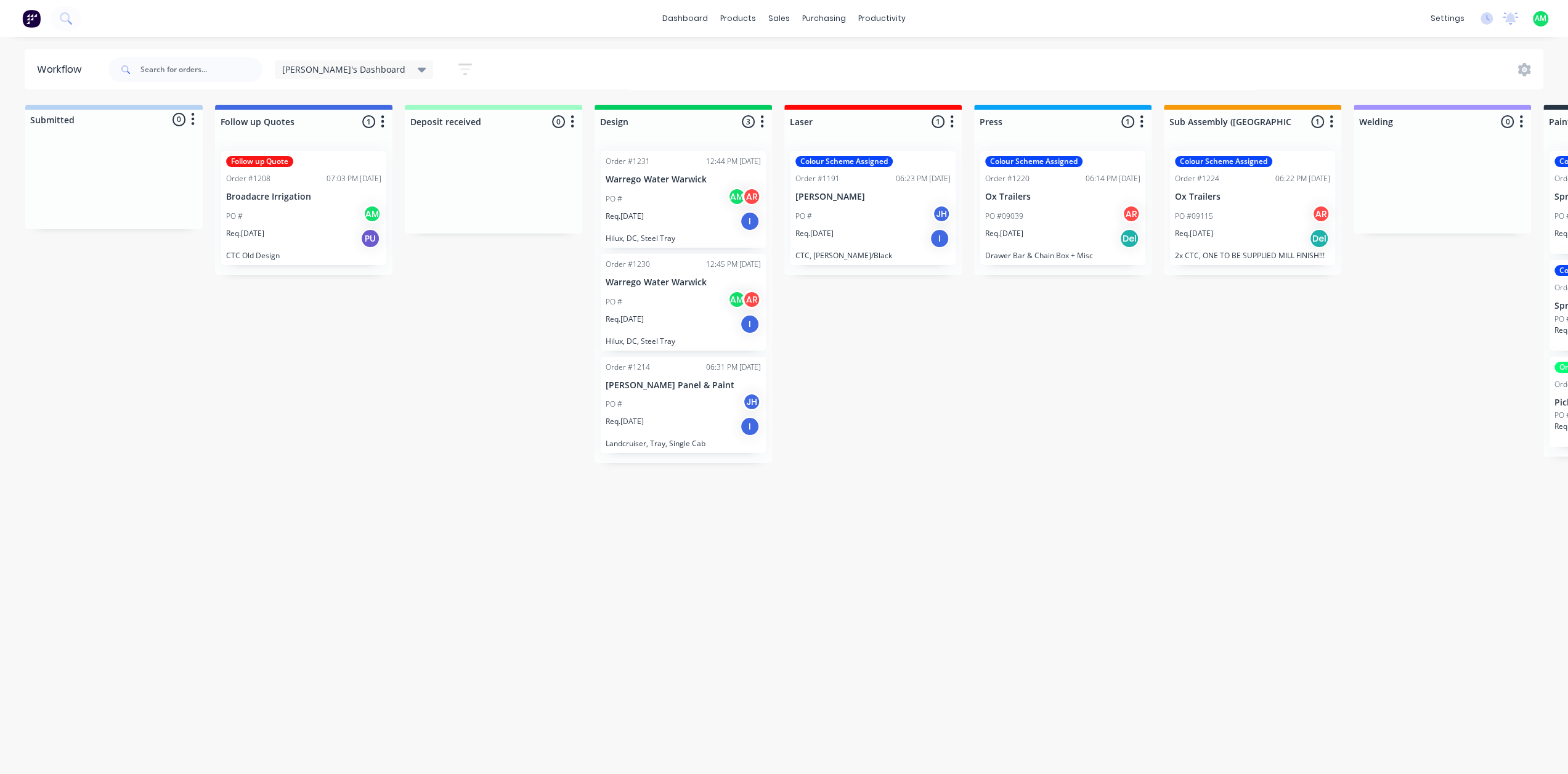
scroll to position [0, 0]
